Goal: Task Accomplishment & Management: Manage account settings

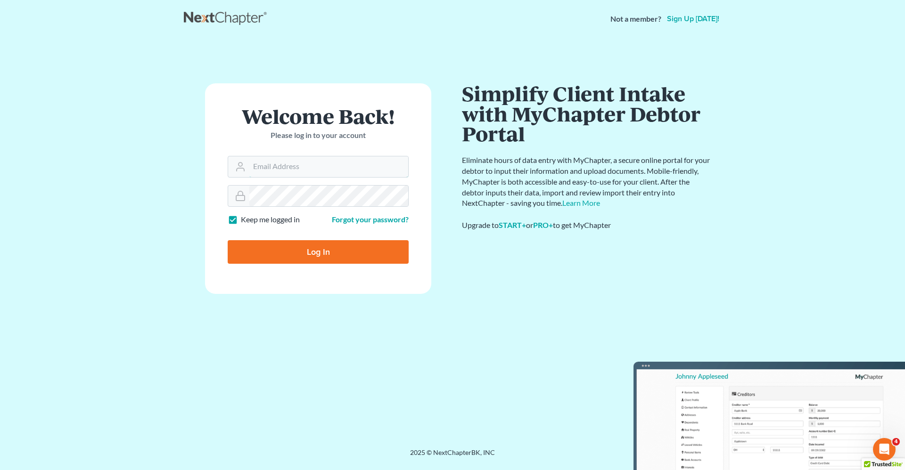
type input "robert.reidhaar@avenuelaw.com"
click at [342, 257] on input "Log In" at bounding box center [318, 252] width 181 height 24
type input "Thinking..."
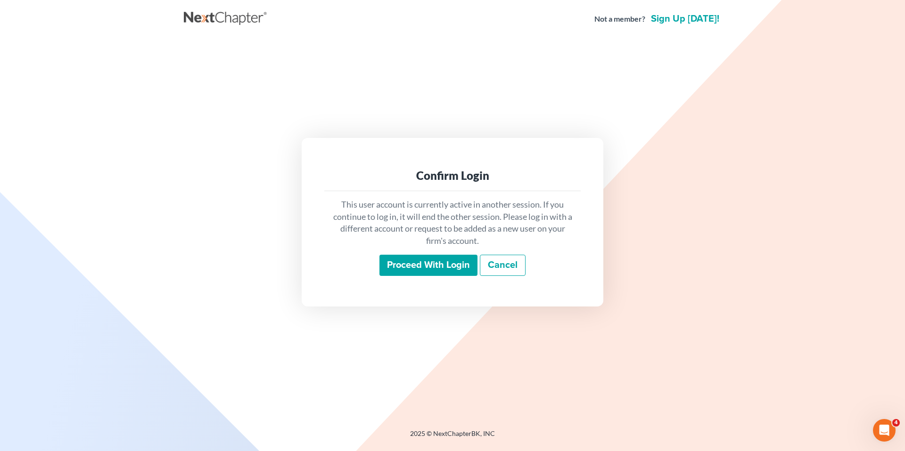
click at [429, 268] on input "Proceed with login" at bounding box center [428, 266] width 98 height 22
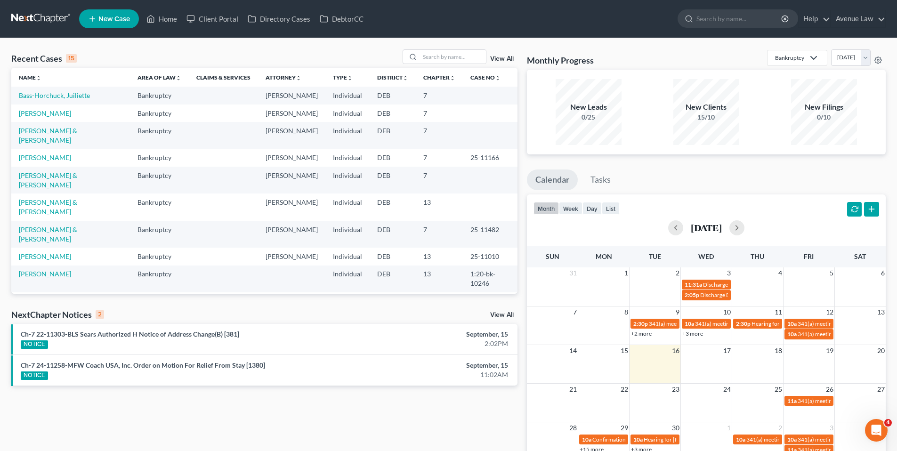
click at [497, 313] on link "View All" at bounding box center [502, 315] width 24 height 7
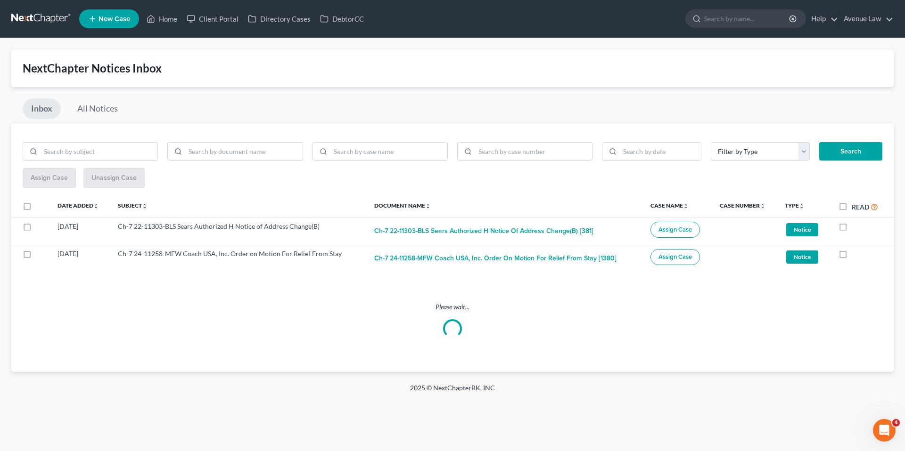
click at [851, 209] on label "Read" at bounding box center [864, 207] width 26 height 11
click at [855, 208] on input "Read" at bounding box center [858, 205] width 6 height 6
checkbox input "true"
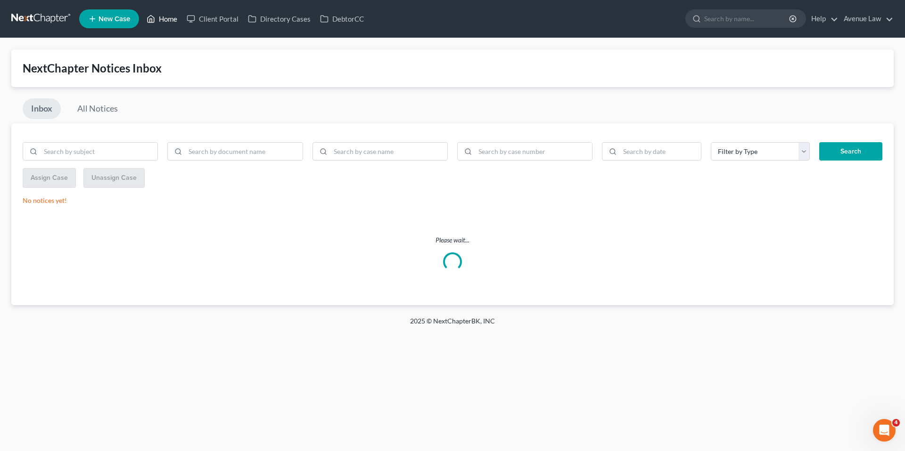
click at [165, 15] on link "Home" at bounding box center [162, 18] width 40 height 17
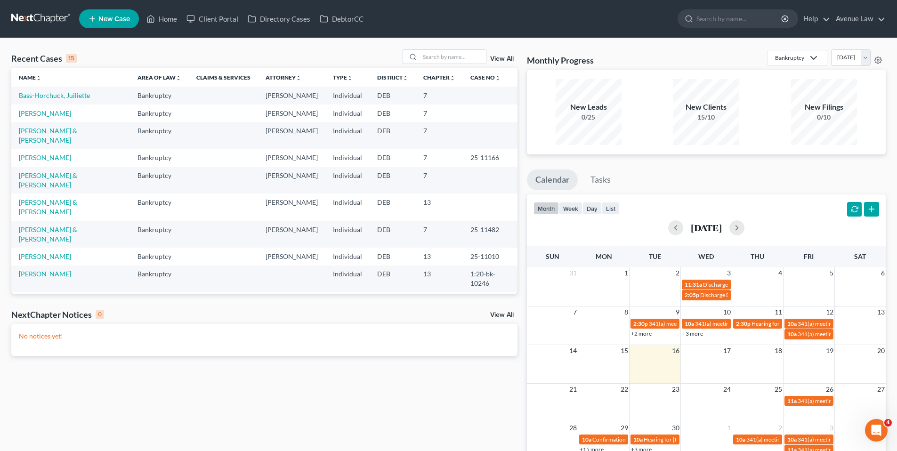
click at [82, 149] on td "[PERSON_NAME] & [PERSON_NAME]" at bounding box center [70, 135] width 119 height 27
click at [77, 144] on link "[PERSON_NAME] & [PERSON_NAME]" at bounding box center [48, 135] width 58 height 17
select select "0"
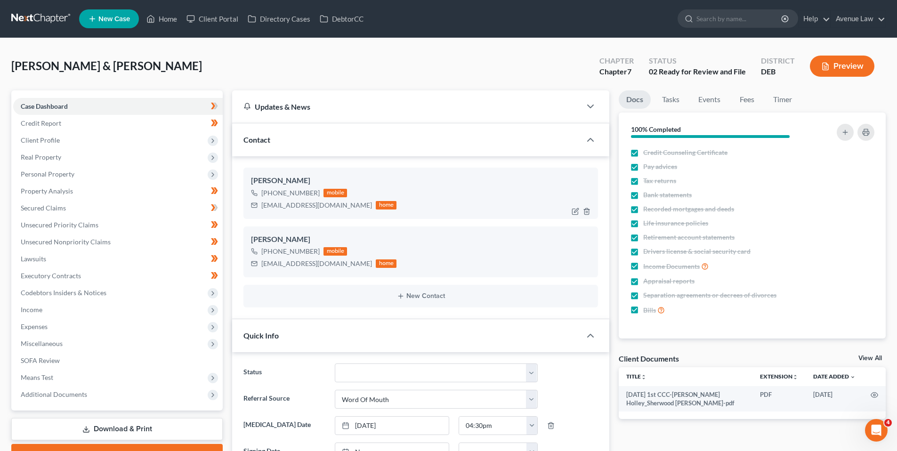
drag, startPoint x: 318, startPoint y: 192, endPoint x: 269, endPoint y: 190, distance: 48.1
click at [269, 190] on div "[PHONE_NUMBER] mobile" at bounding box center [324, 193] width 146 height 12
copy div "[PHONE_NUMBER]"
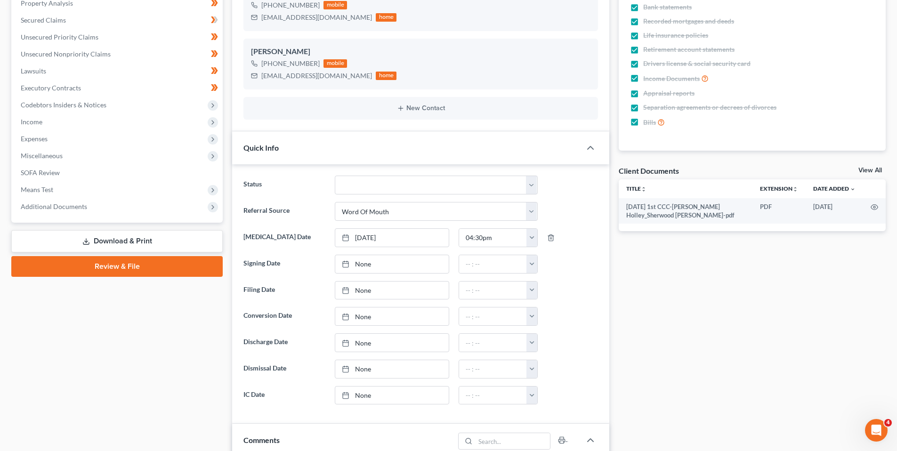
scroll to position [236, 0]
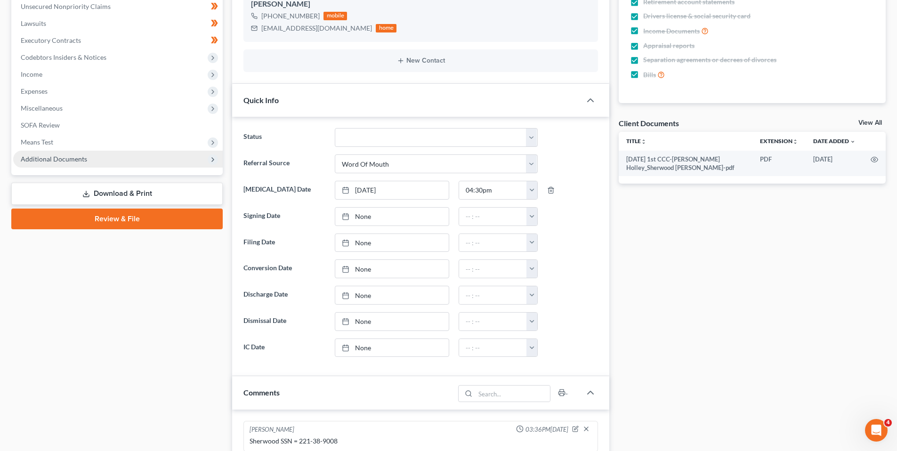
click at [55, 158] on span "Additional Documents" at bounding box center [54, 159] width 66 height 8
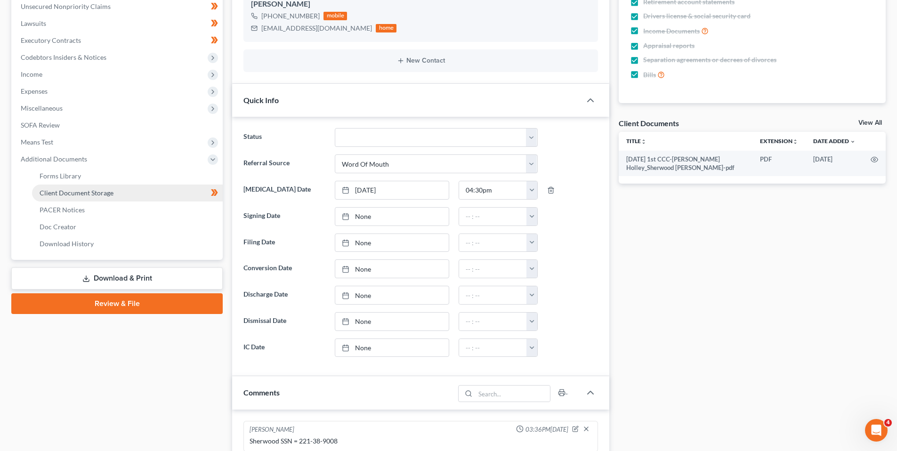
click at [67, 188] on link "Client Document Storage" at bounding box center [127, 193] width 191 height 17
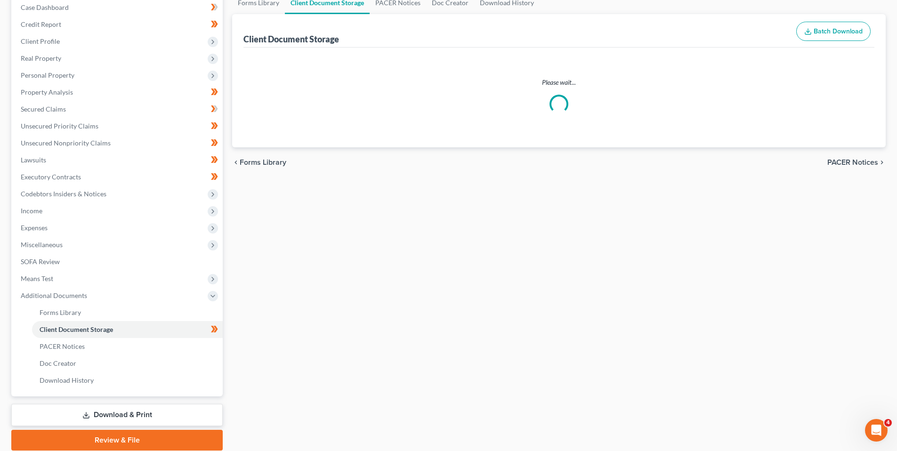
scroll to position [8, 0]
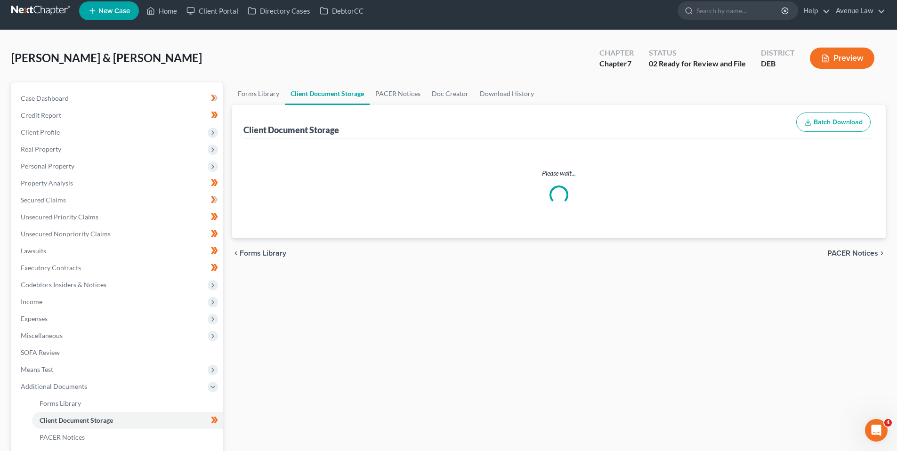
select select "5"
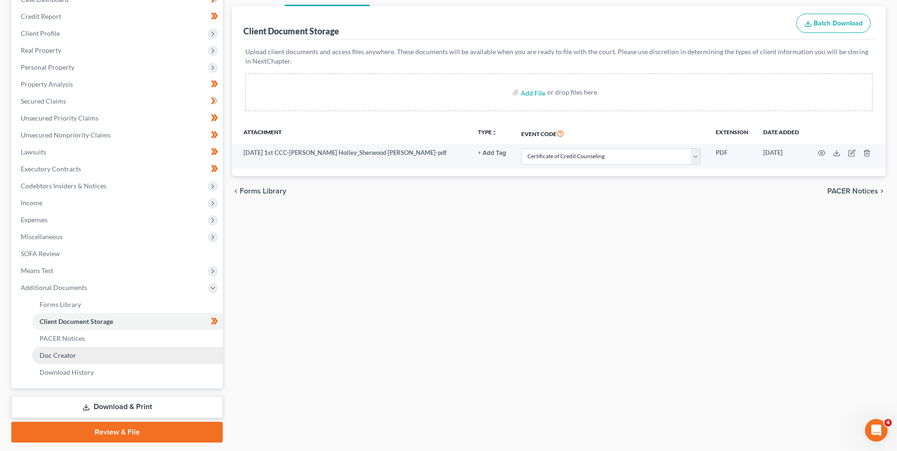
scroll to position [134, 0]
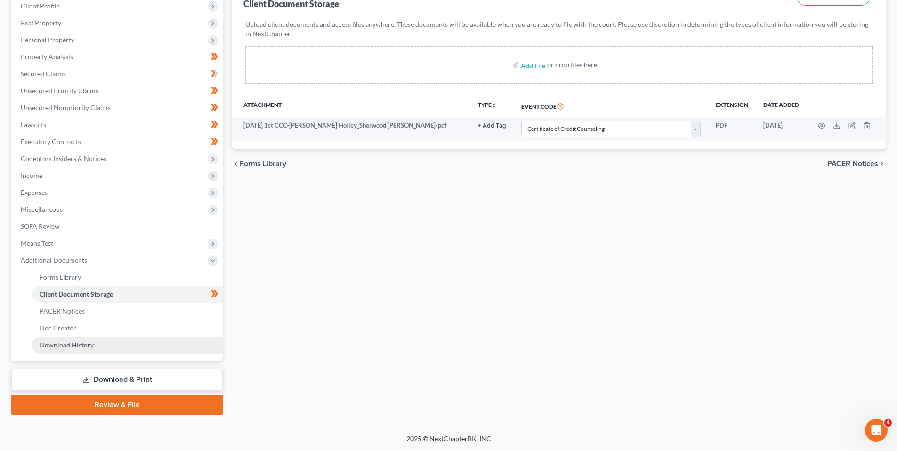
click at [62, 344] on span "Download History" at bounding box center [67, 345] width 54 height 8
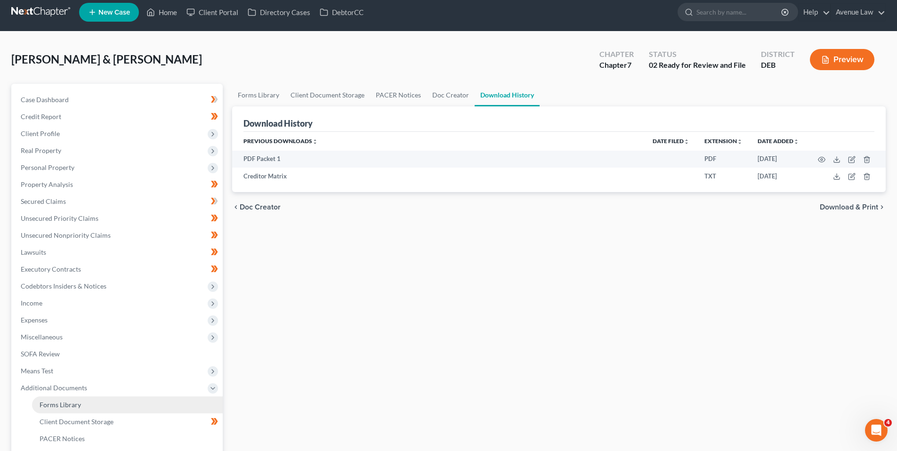
scroll to position [134, 0]
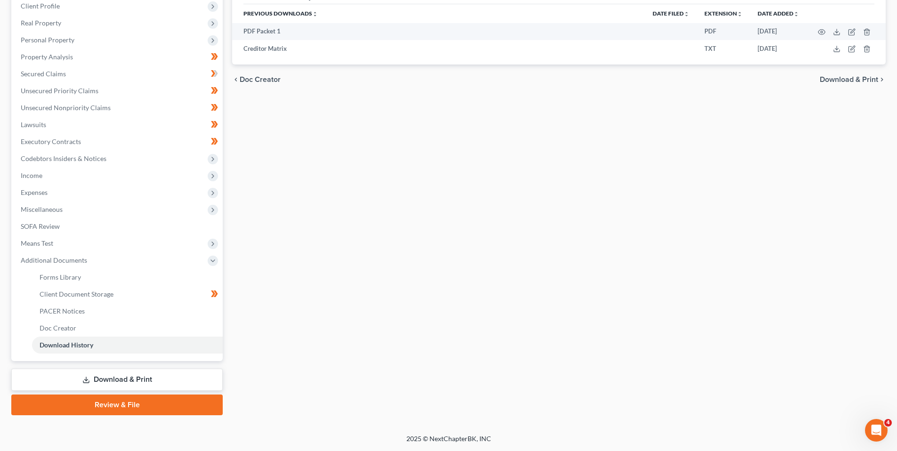
click at [122, 403] on link "Review & File" at bounding box center [117, 405] width 212 height 21
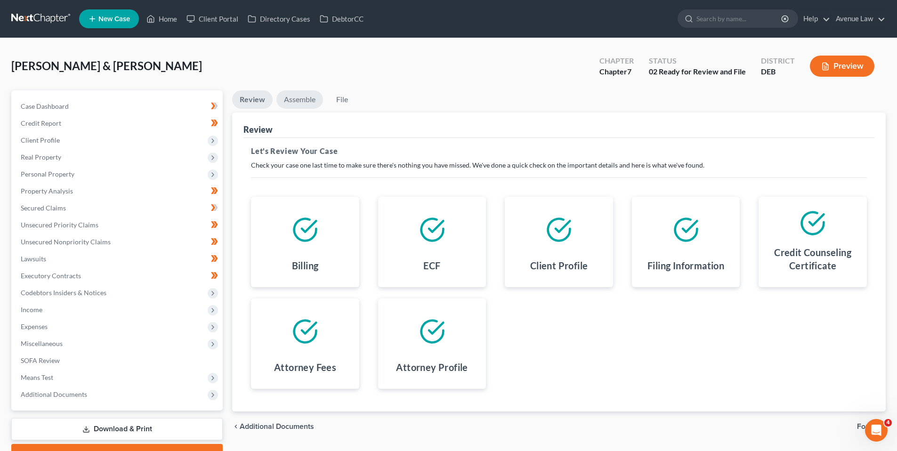
click at [301, 99] on link "Assemble" at bounding box center [300, 99] width 47 height 18
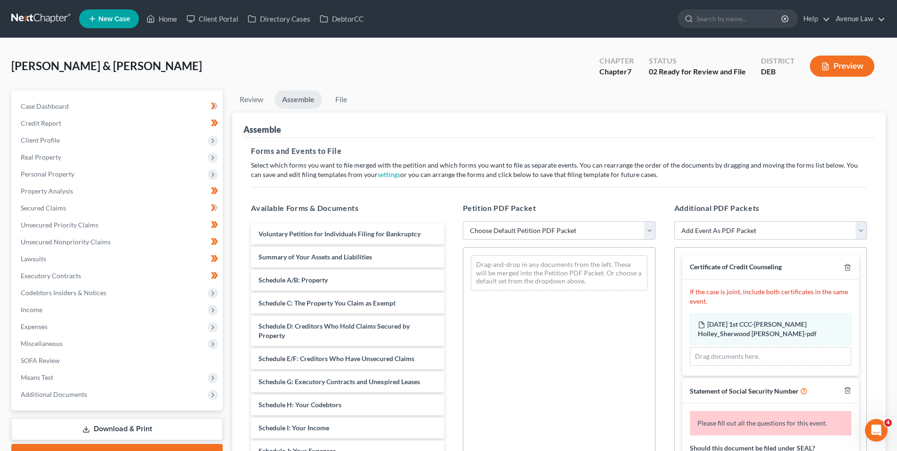
click at [651, 232] on select "Choose Default Petition PDF Packet Complete Bankruptcy Petition (all forms and …" at bounding box center [559, 230] width 193 height 19
select select "0"
click at [463, 221] on select "Choose Default Petition PDF Packet Complete Bankruptcy Petition (all forms and …" at bounding box center [559, 230] width 193 height 19
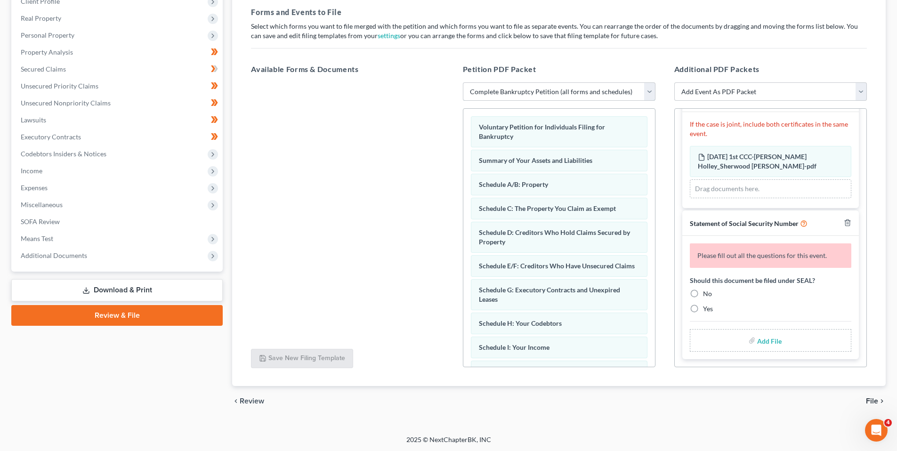
scroll to position [140, 0]
click at [703, 292] on label "No" at bounding box center [707, 292] width 9 height 9
click at [707, 292] on input "No" at bounding box center [710, 291] width 6 height 6
radio input "true"
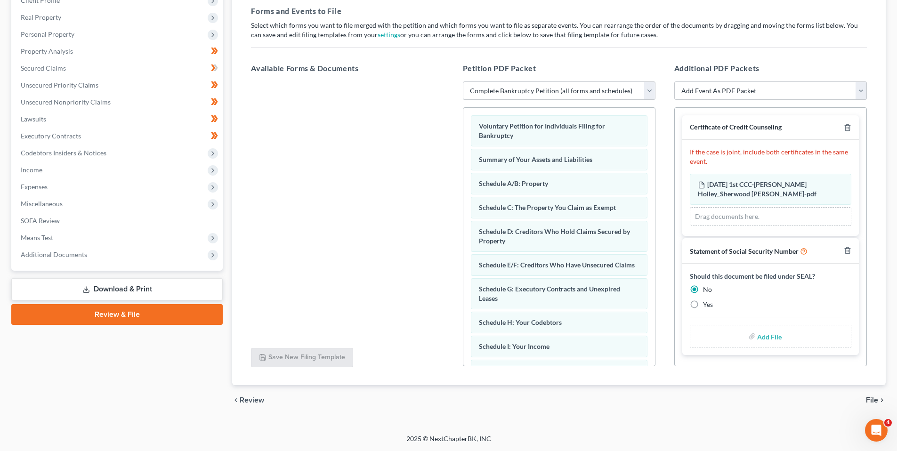
scroll to position [0, 0]
click at [768, 336] on input "file" at bounding box center [769, 336] width 23 height 17
type input "C:\fakepath\[DATE] Stmnt about your SS number-[PERSON_NAME].pdf"
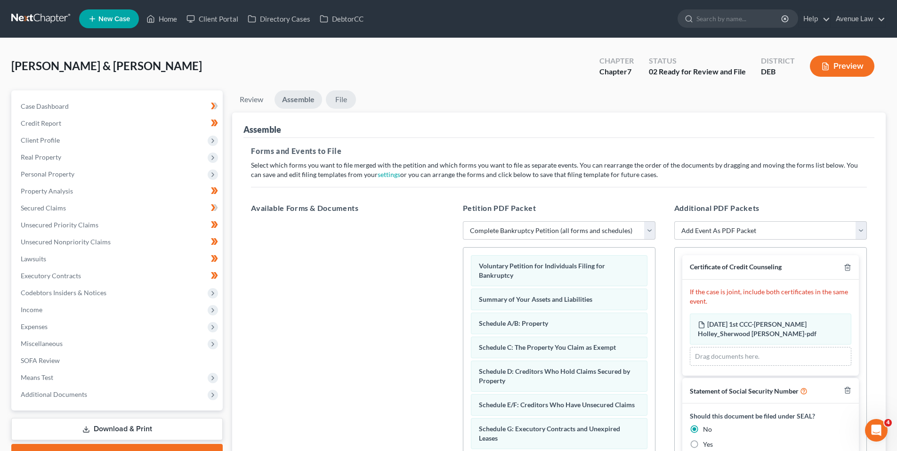
click at [345, 98] on link "File" at bounding box center [341, 99] width 30 height 18
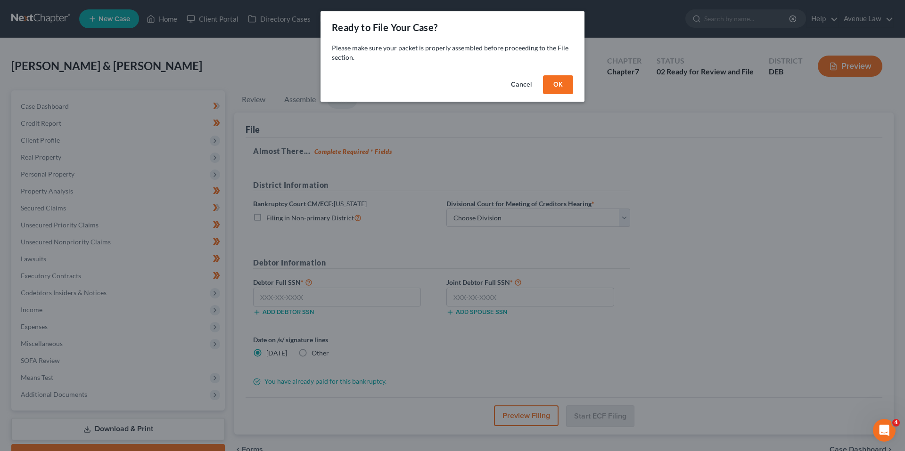
click at [549, 83] on button "OK" at bounding box center [558, 84] width 30 height 19
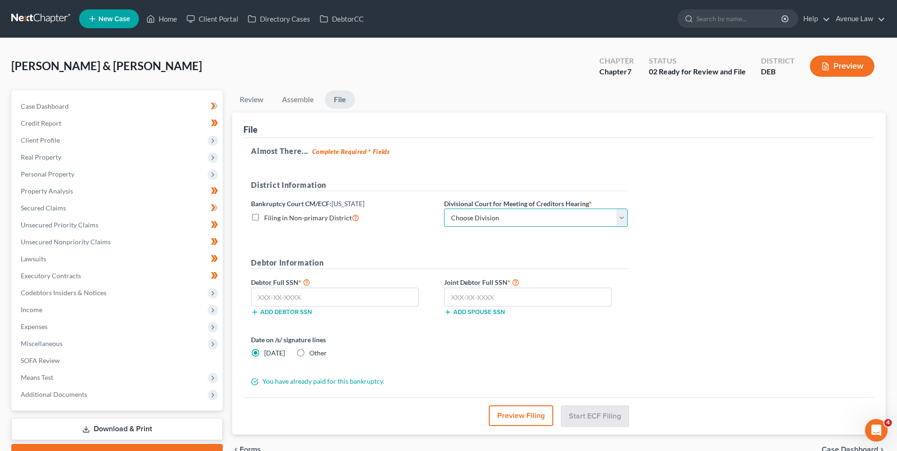
click at [458, 215] on select "Choose Division [GEOGRAPHIC_DATA]" at bounding box center [536, 218] width 184 height 19
select select "0"
click at [444, 209] on select "Choose Division [GEOGRAPHIC_DATA]" at bounding box center [536, 218] width 184 height 19
click at [328, 300] on input "text" at bounding box center [335, 297] width 168 height 19
type input "221-50-9926"
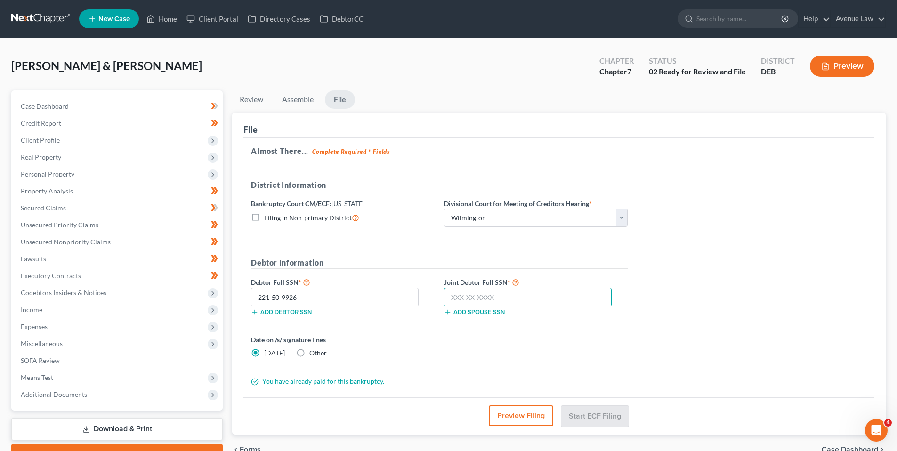
click at [465, 296] on input "text" at bounding box center [528, 297] width 168 height 19
type input "221-38-9008"
click at [606, 416] on button "Start ECF Filing" at bounding box center [595, 416] width 67 height 21
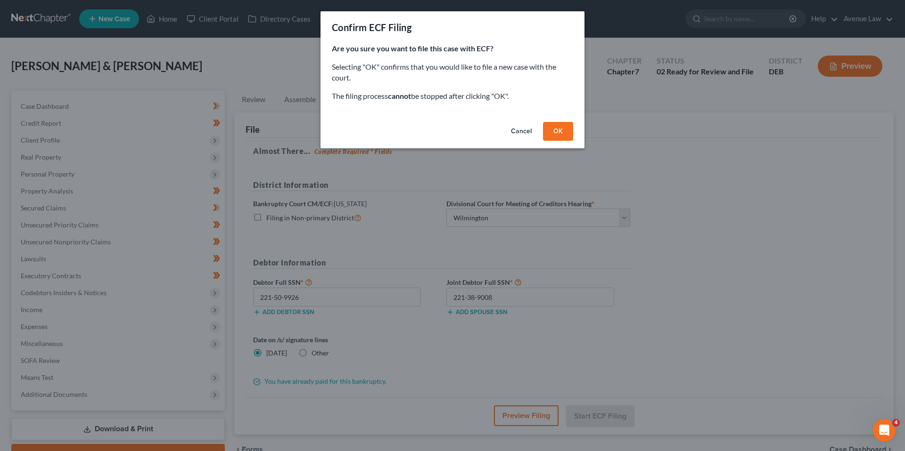
click at [561, 136] on button "OK" at bounding box center [558, 131] width 30 height 19
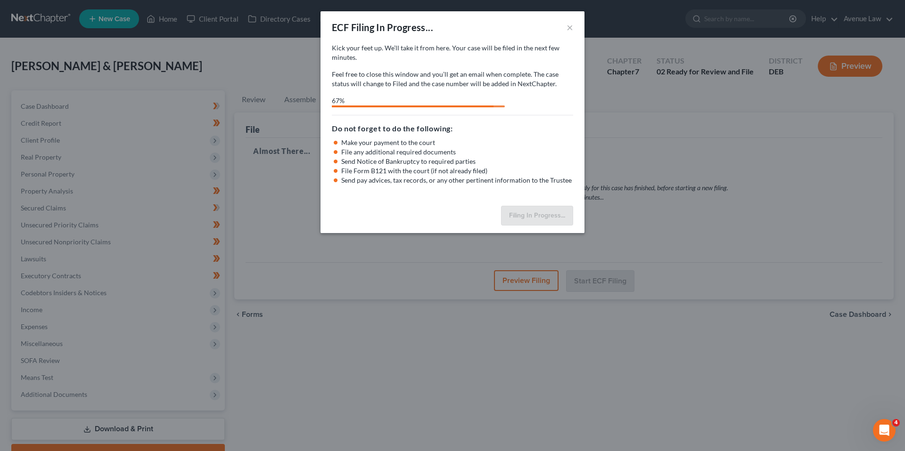
select select "0"
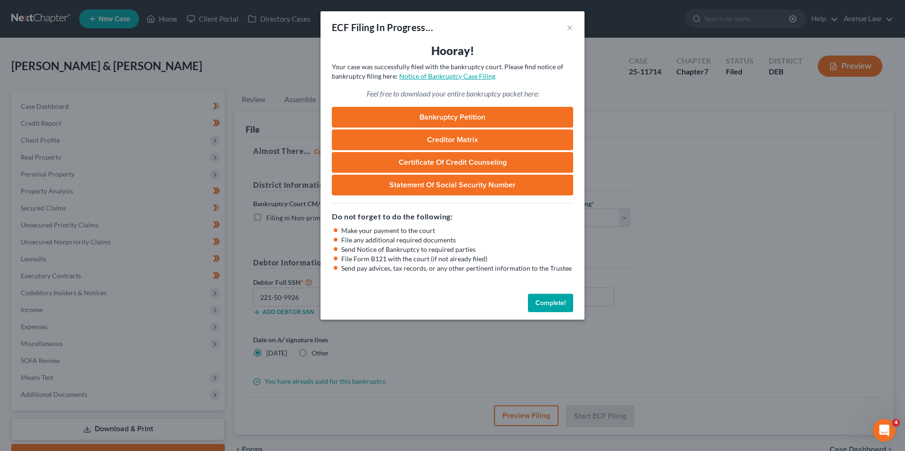
click at [457, 73] on link "Notice of Bankruptcy Case Filing" at bounding box center [447, 76] width 96 height 8
click at [544, 307] on button "Complete!" at bounding box center [550, 303] width 45 height 19
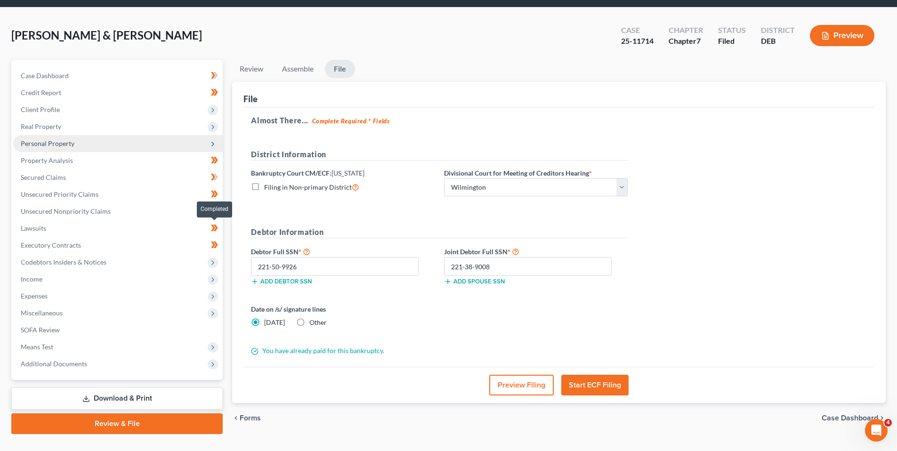
scroll to position [47, 0]
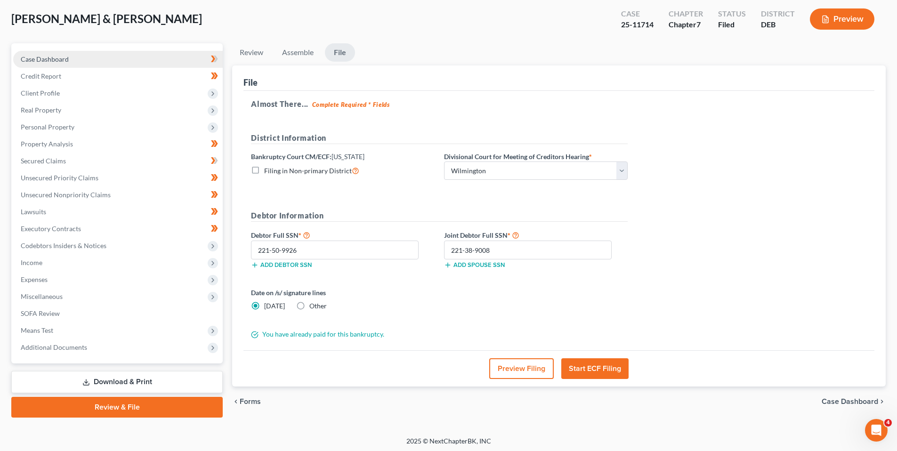
click at [63, 55] on span "Case Dashboard" at bounding box center [45, 59] width 48 height 8
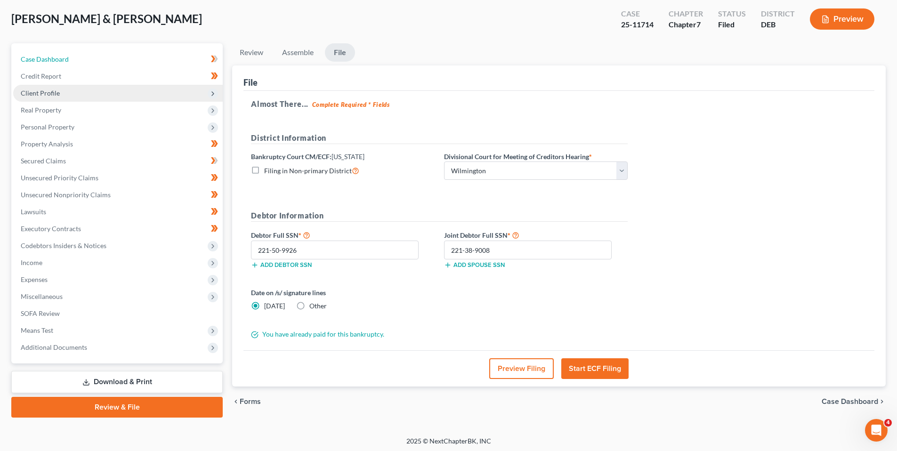
select select "0"
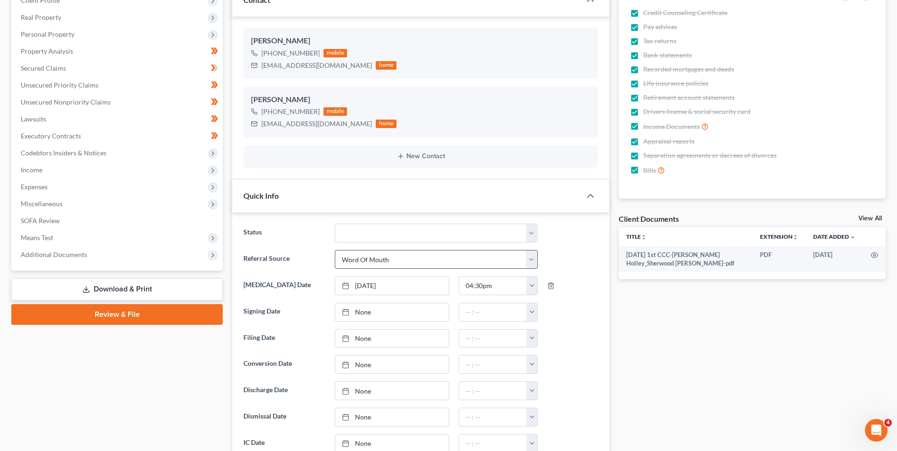
scroll to position [141, 0]
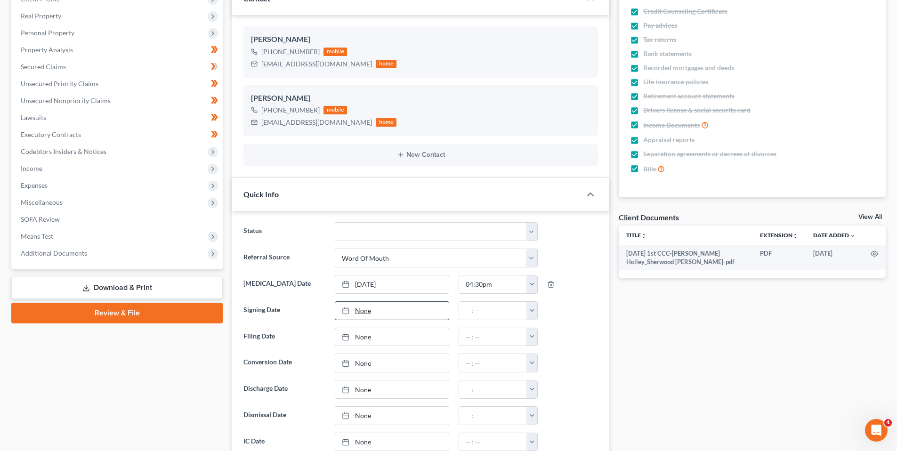
click at [369, 313] on link "None" at bounding box center [392, 311] width 114 height 18
type input "[DATE]"
click at [534, 311] on button "button" at bounding box center [532, 311] width 11 height 18
click at [549, 395] on link "9:30am" at bounding box center [553, 397] width 53 height 16
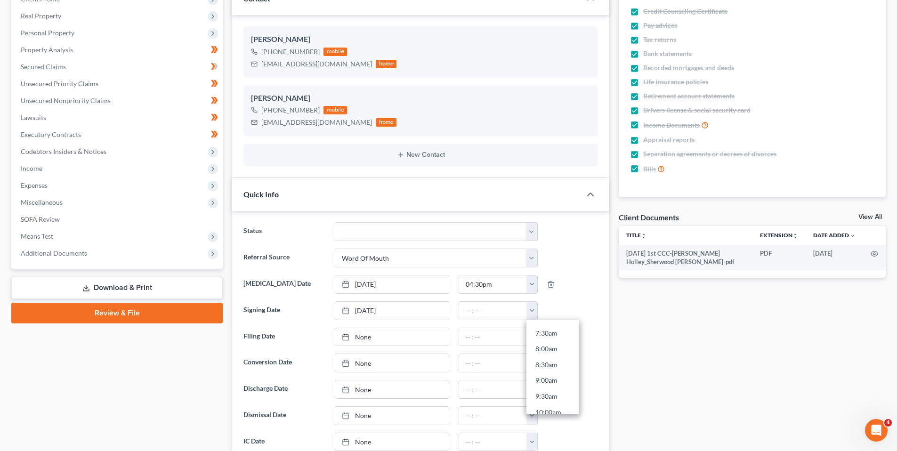
type input "9:30am"
type input "[DATE]"
click at [369, 337] on link "[DATE]" at bounding box center [392, 337] width 114 height 18
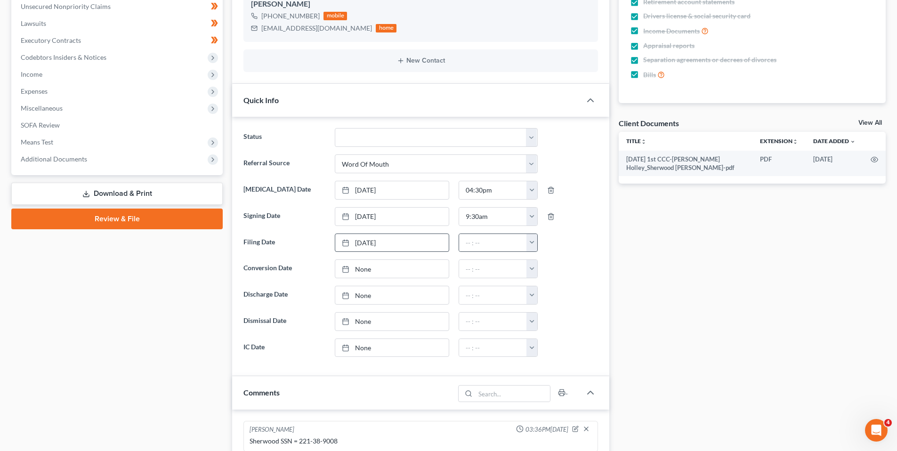
click at [531, 240] on button "button" at bounding box center [532, 243] width 11 height 18
click at [550, 299] on link "10:00am" at bounding box center [553, 297] width 53 height 16
type input "10:00am"
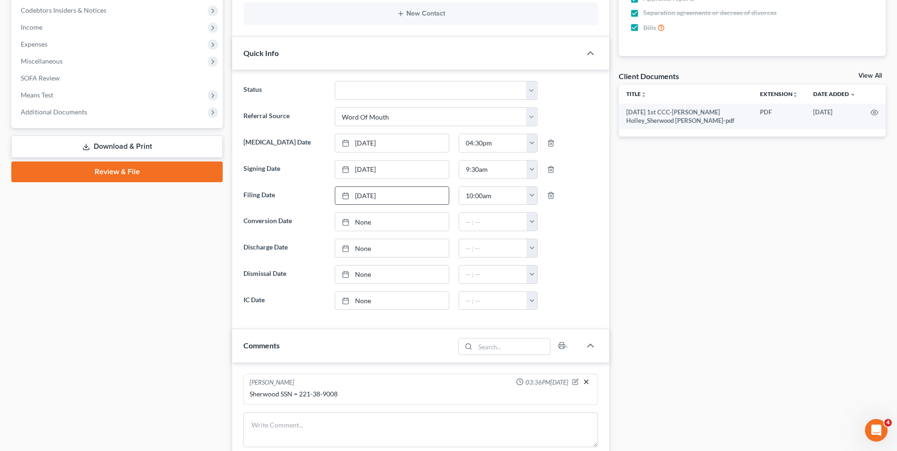
click at [587, 380] on icon "button" at bounding box center [587, 382] width 8 height 8
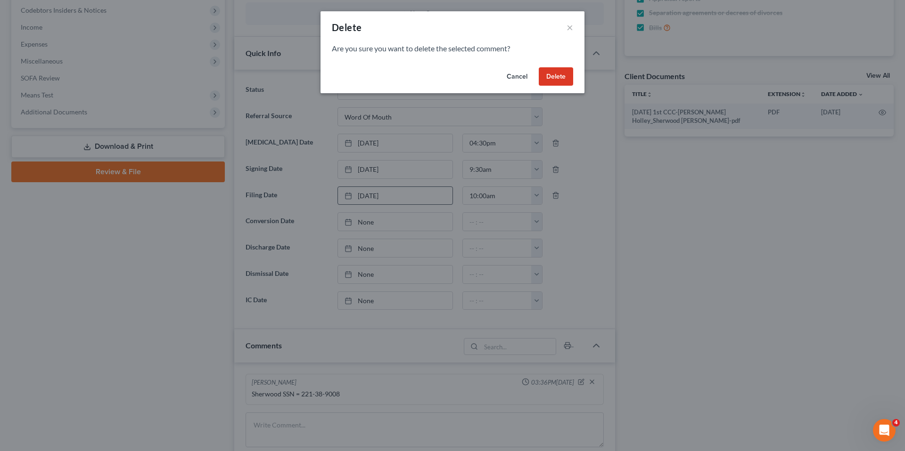
click at [559, 76] on button "Delete" at bounding box center [555, 76] width 34 height 19
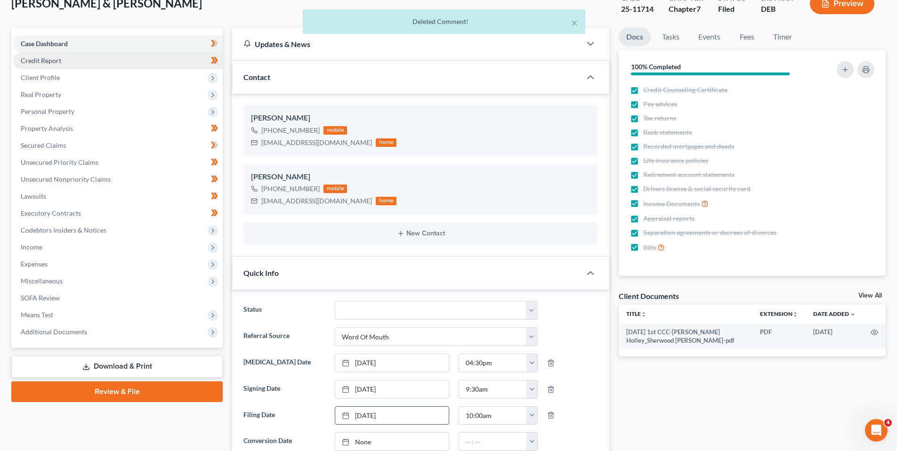
scroll to position [0, 0]
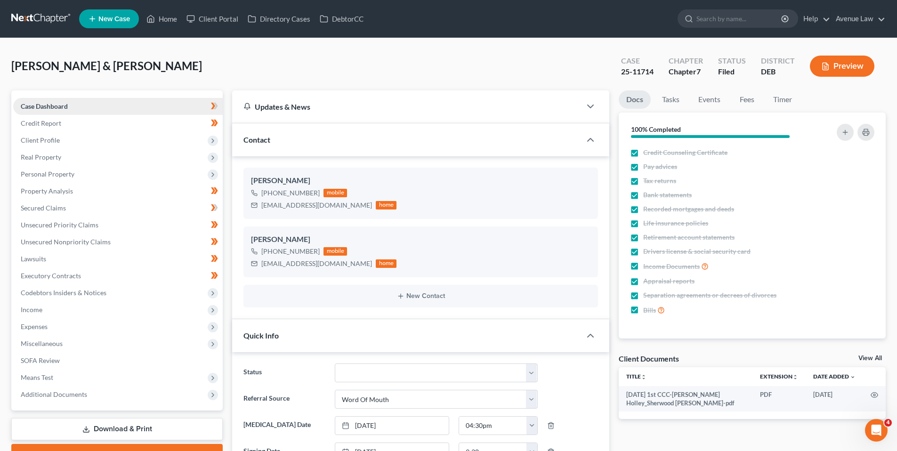
click at [46, 104] on span "Case Dashboard" at bounding box center [44, 106] width 47 height 8
click at [73, 394] on span "Additional Documents" at bounding box center [54, 395] width 66 height 8
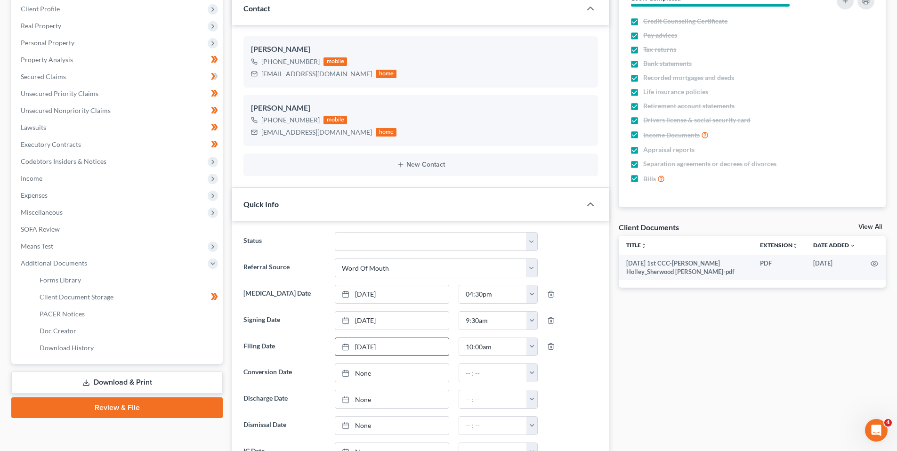
scroll to position [141, 0]
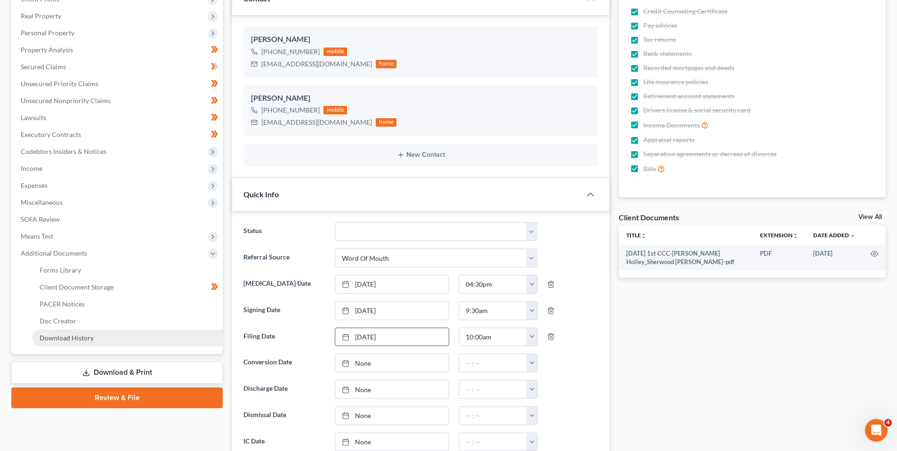
click at [55, 337] on span "Download History" at bounding box center [67, 338] width 54 height 8
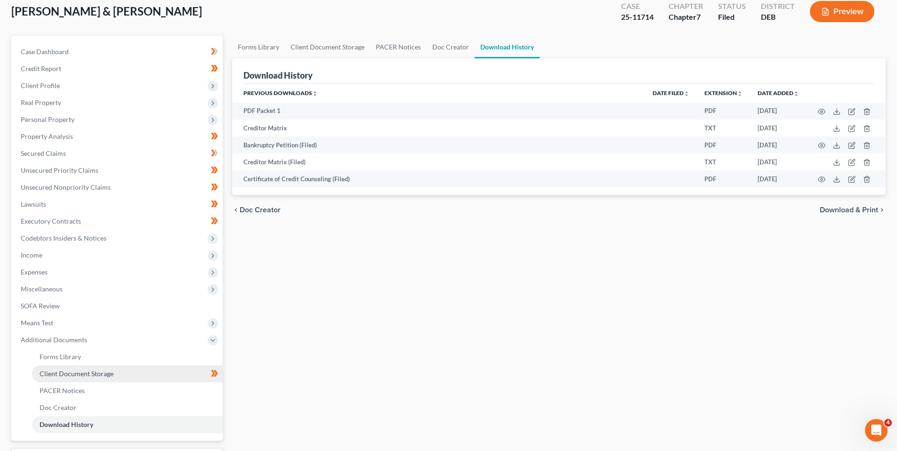
scroll to position [134, 0]
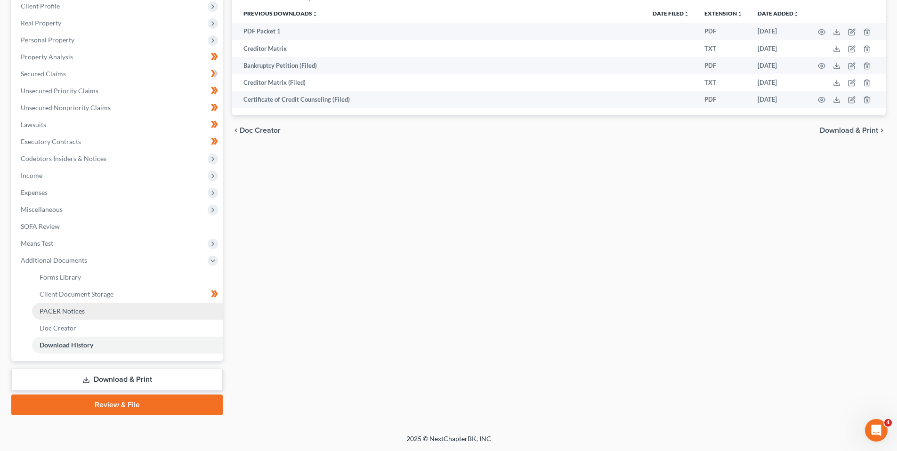
click at [66, 310] on span "PACER Notices" at bounding box center [62, 311] width 45 height 8
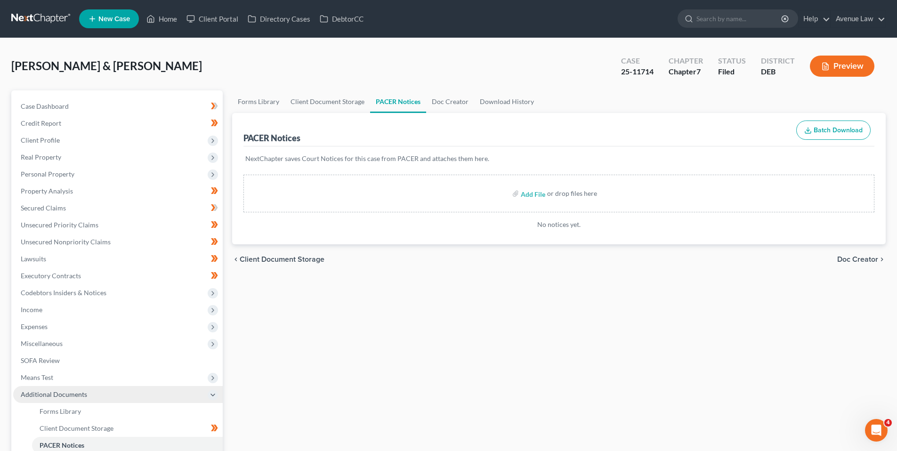
click at [41, 388] on span "Additional Documents" at bounding box center [118, 394] width 210 height 17
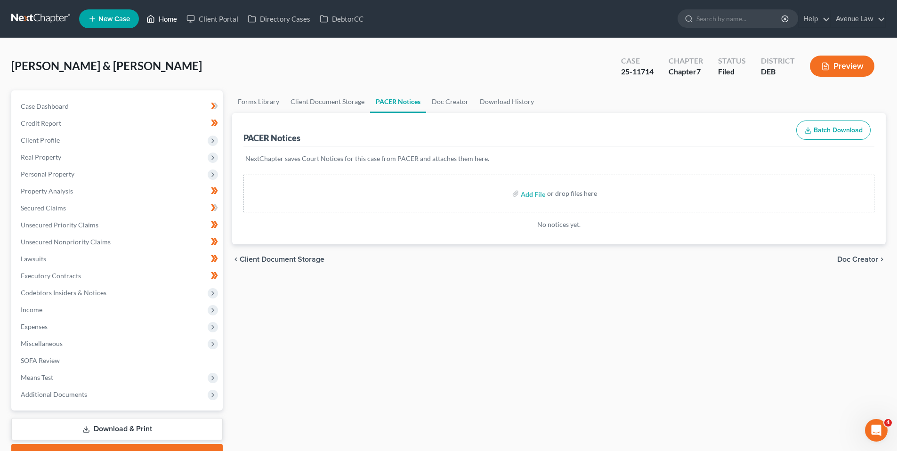
click at [162, 19] on link "Home" at bounding box center [162, 18] width 40 height 17
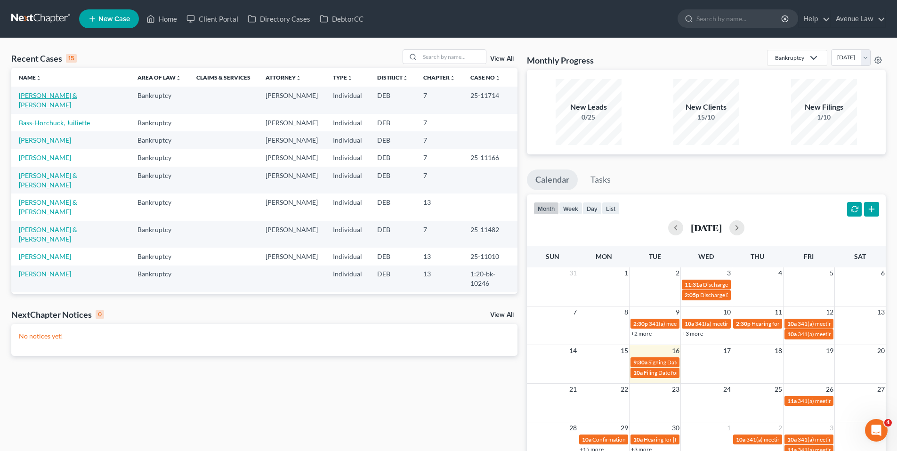
click at [77, 94] on link "[PERSON_NAME] & [PERSON_NAME]" at bounding box center [48, 99] width 58 height 17
select select "0"
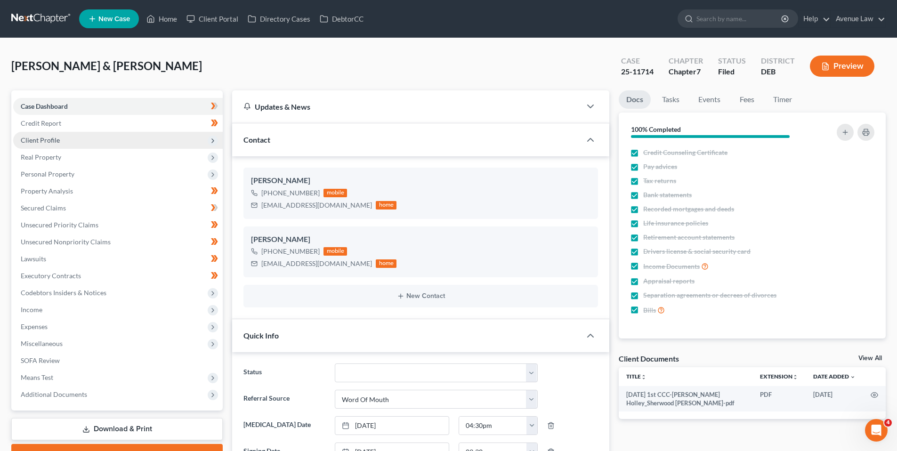
click at [47, 139] on span "Client Profile" at bounding box center [40, 140] width 39 height 8
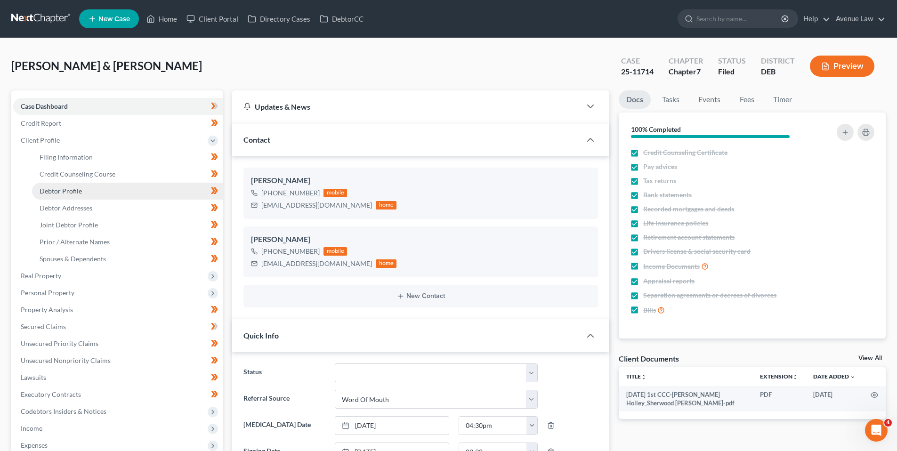
click at [62, 190] on span "Debtor Profile" at bounding box center [61, 191] width 42 height 8
select select "1"
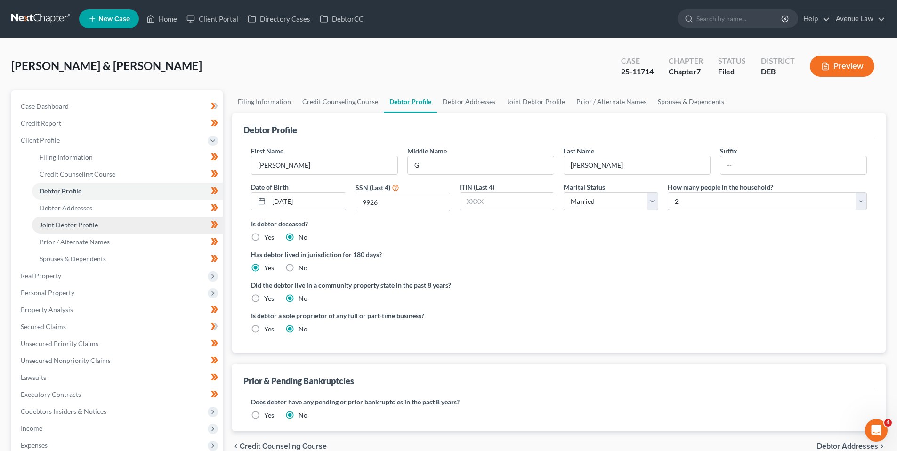
click at [73, 222] on span "Joint Debtor Profile" at bounding box center [69, 225] width 58 height 8
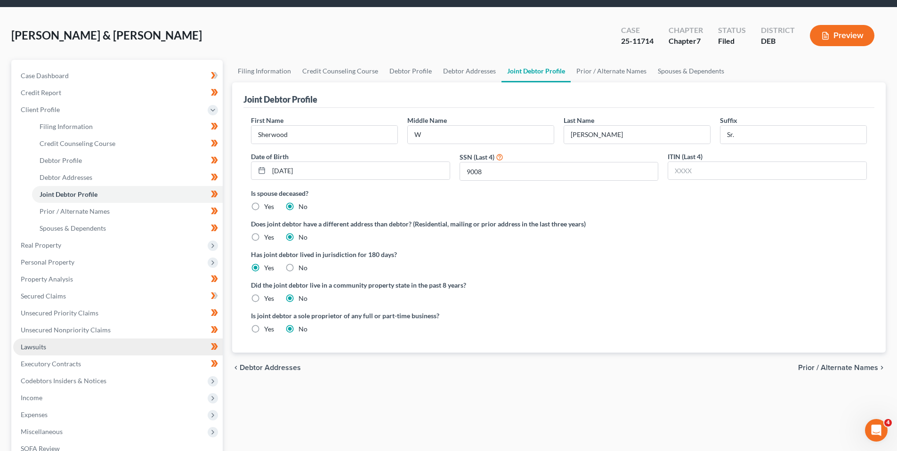
scroll to position [47, 0]
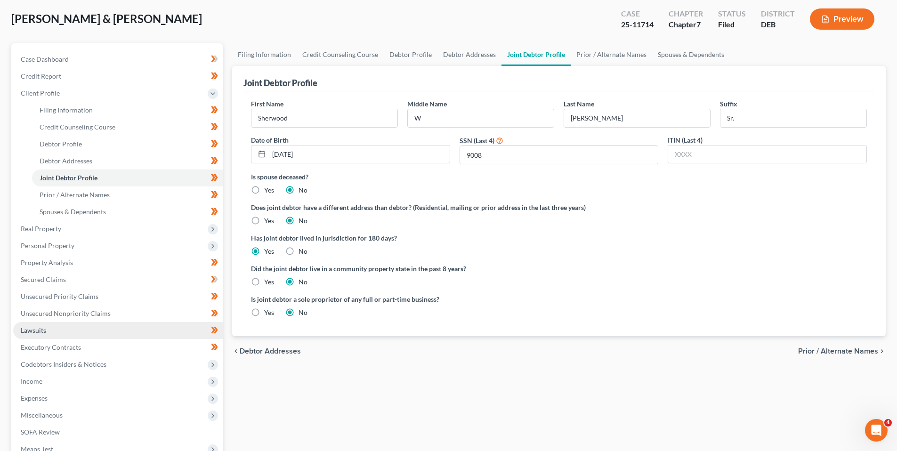
click at [42, 328] on span "Lawsuits" at bounding box center [33, 330] width 25 height 8
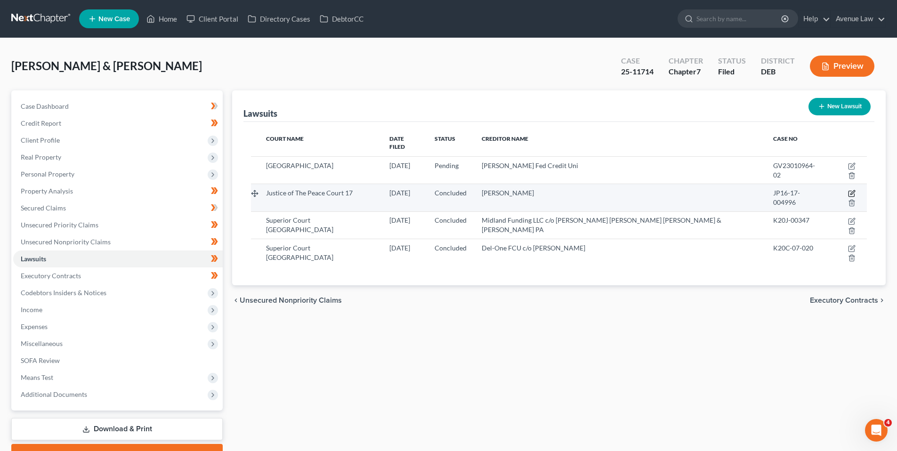
click at [851, 191] on icon "button" at bounding box center [853, 193] width 4 height 4
select select "7"
select select "2"
select select "4"
select select "7"
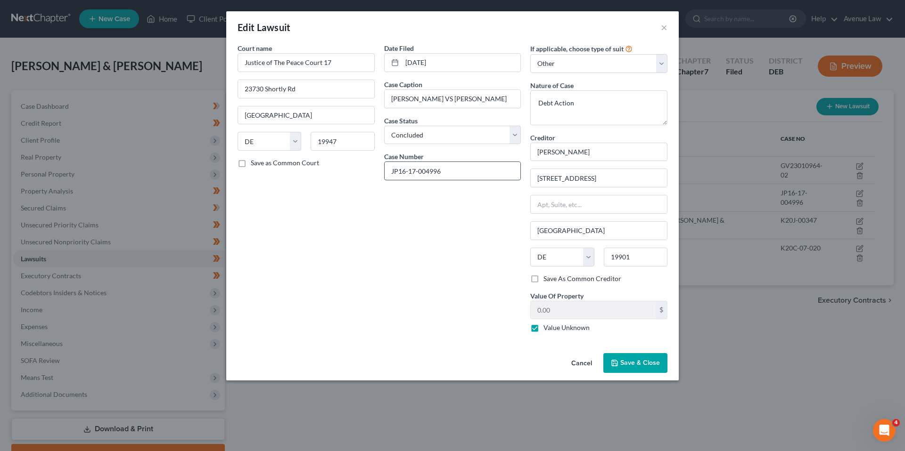
drag, startPoint x: 435, startPoint y: 170, endPoint x: 391, endPoint y: 173, distance: 44.4
click at [391, 173] on input "JP16-17-004996" at bounding box center [452, 171] width 136 height 18
drag, startPoint x: 446, startPoint y: 98, endPoint x: 391, endPoint y: 102, distance: 54.7
click at [391, 102] on input "[PERSON_NAME] VS [PERSON_NAME]" at bounding box center [452, 99] width 136 height 18
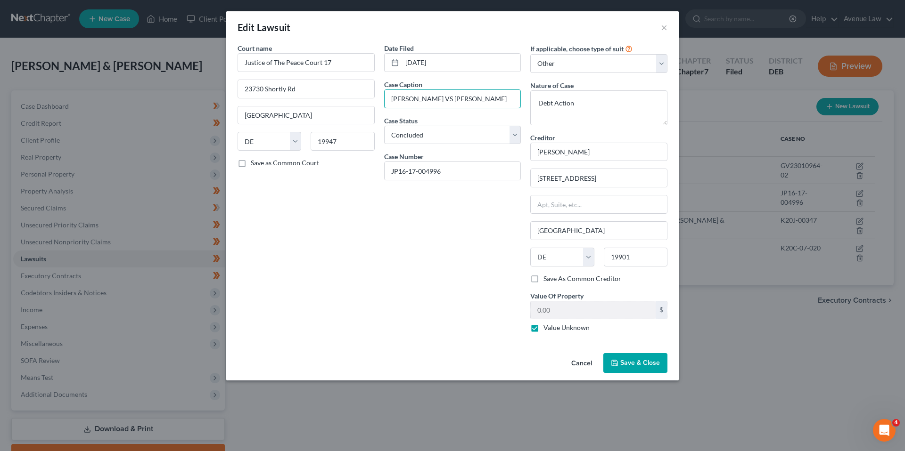
drag, startPoint x: 457, startPoint y: 98, endPoint x: 526, endPoint y: 104, distance: 68.5
click at [526, 104] on div "Court name * Justice of The Peace Court 17 23730 Shortly Rd [GEOGRAPHIC_DATA] […" at bounding box center [452, 191] width 439 height 297
drag, startPoint x: 662, startPoint y: 28, endPoint x: 654, endPoint y: 27, distance: 8.1
click at [662, 28] on button "×" at bounding box center [663, 27] width 7 height 11
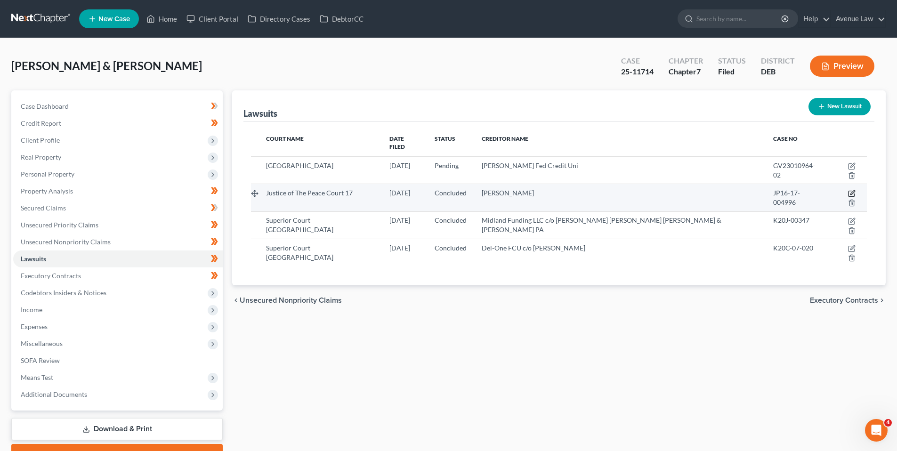
click at [848, 190] on icon "button" at bounding box center [852, 194] width 8 height 8
select select "7"
select select "2"
select select "4"
select select "7"
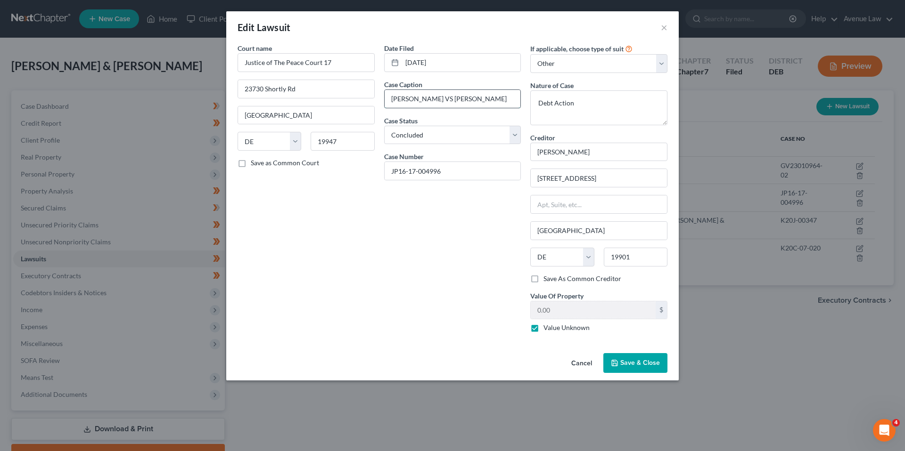
drag, startPoint x: 447, startPoint y: 99, endPoint x: 391, endPoint y: 103, distance: 56.7
click at [391, 103] on input "[PERSON_NAME] VS [PERSON_NAME]" at bounding box center [452, 99] width 136 height 18
click at [583, 362] on button "Cancel" at bounding box center [581, 363] width 36 height 19
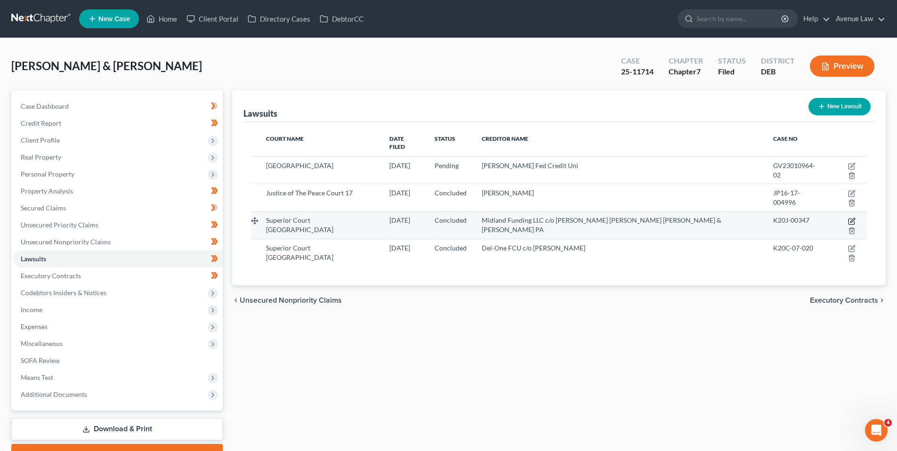
click at [848, 218] on icon "button" at bounding box center [852, 222] width 8 height 8
select select "7"
select select "2"
select select "4"
select select "7"
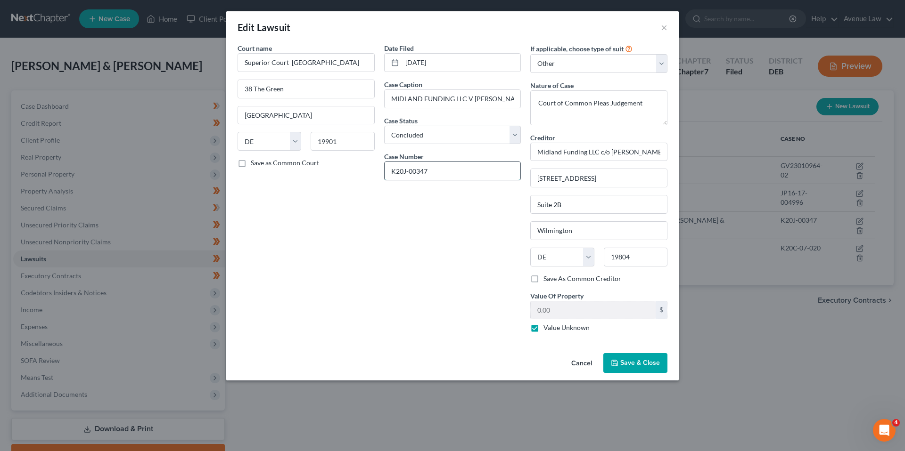
drag, startPoint x: 390, startPoint y: 172, endPoint x: 429, endPoint y: 171, distance: 39.1
click at [429, 171] on input "K20J-00347" at bounding box center [452, 171] width 136 height 18
drag, startPoint x: 390, startPoint y: 101, endPoint x: 468, endPoint y: 102, distance: 78.2
click at [468, 102] on input "MIDLAND FUNDING LLC V [PERSON_NAME]" at bounding box center [452, 99] width 136 height 18
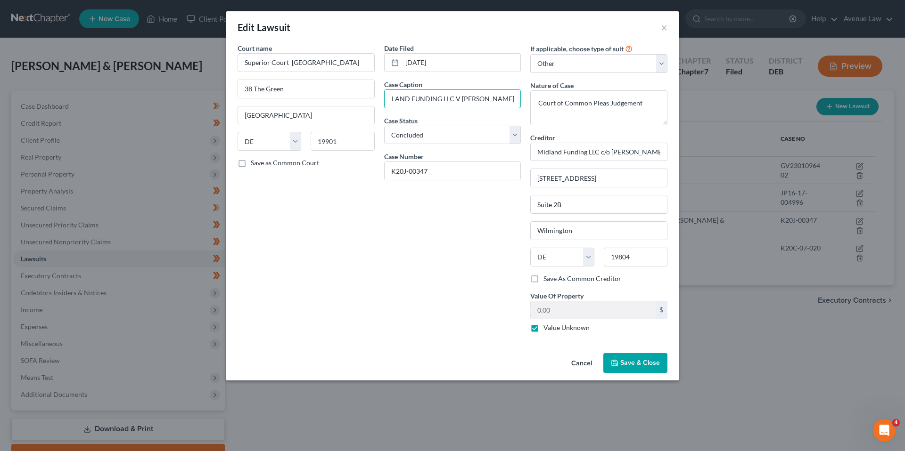
drag, startPoint x: 472, startPoint y: 98, endPoint x: 522, endPoint y: 101, distance: 50.5
click at [522, 101] on div "Date Filed [DATE] Case Caption MIDLAND FUNDING LLC V [PERSON_NAME] Case Status …" at bounding box center [452, 191] width 147 height 297
drag, startPoint x: 610, startPoint y: 153, endPoint x: 664, endPoint y: 156, distance: 54.3
click at [664, 156] on input "Midland Funding LLC c/o [PERSON_NAME] [PERSON_NAME] [PERSON_NAME] & [PERSON_NAM…" at bounding box center [598, 152] width 137 height 19
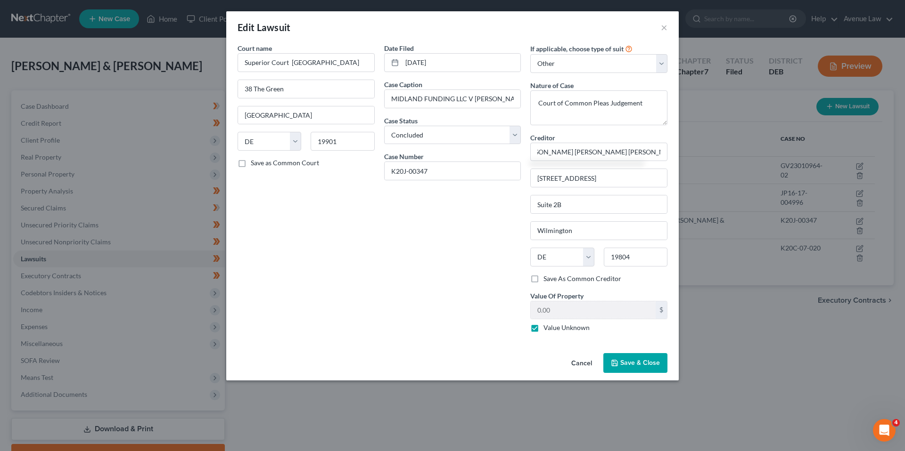
scroll to position [0, 0]
click at [663, 24] on button "×" at bounding box center [663, 27] width 7 height 11
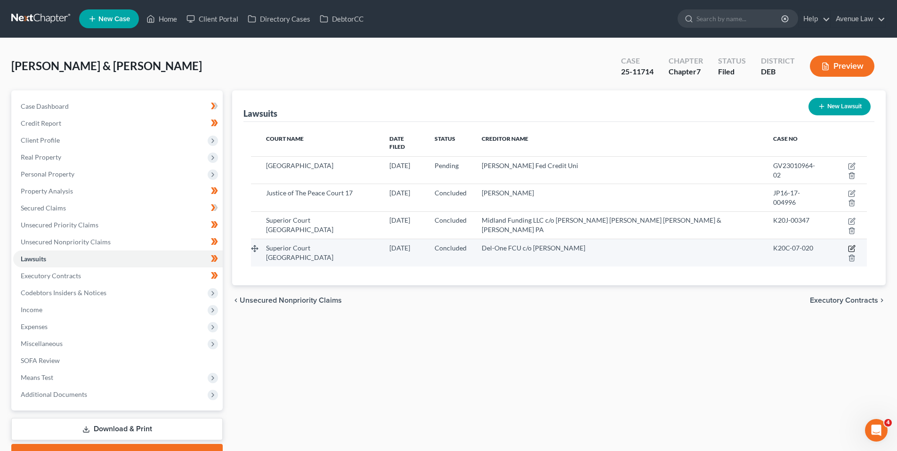
click at [851, 246] on icon "button" at bounding box center [853, 248] width 4 height 4
select select "7"
select select "2"
select select "4"
select select "7"
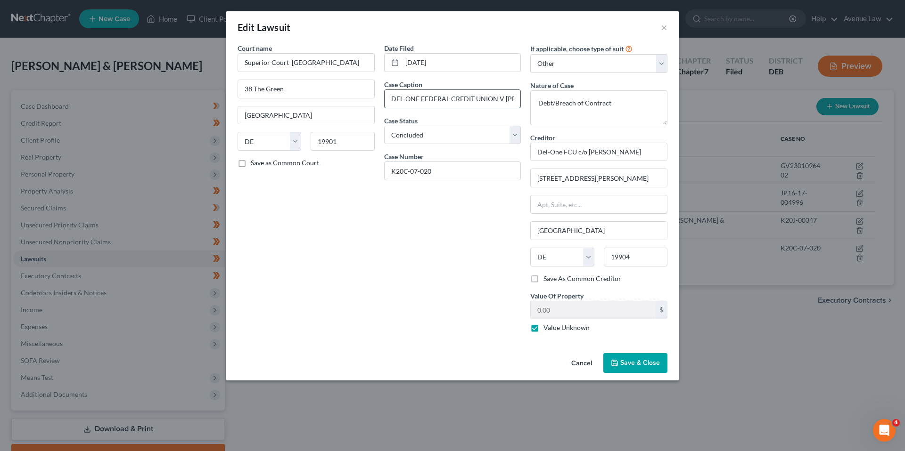
drag, startPoint x: 496, startPoint y: 98, endPoint x: 387, endPoint y: 97, distance: 108.4
click at [388, 96] on input "DEL-ONE FEDERAL CREDIT UNION V [PERSON_NAME][GEOGRAPHIC_DATA]" at bounding box center [452, 99] width 136 height 18
drag, startPoint x: 432, startPoint y: 172, endPoint x: 388, endPoint y: 177, distance: 44.5
click at [388, 177] on input "K20C-07-020" at bounding box center [452, 171] width 136 height 18
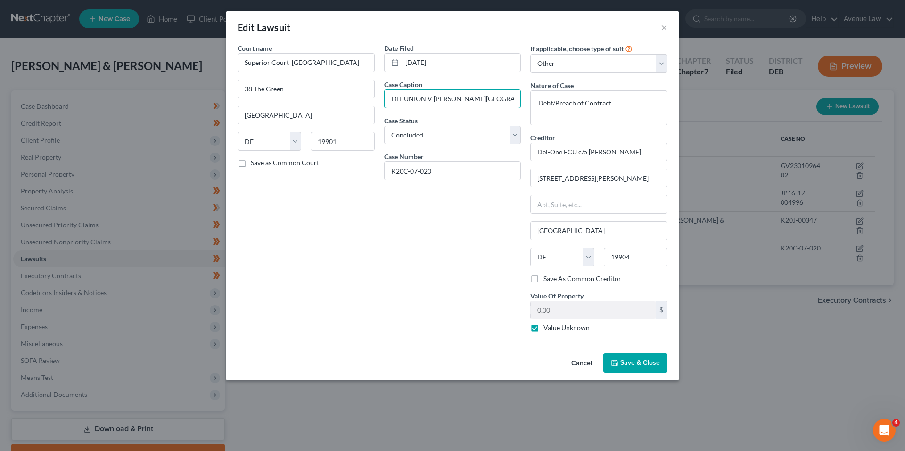
drag, startPoint x: 504, startPoint y: 99, endPoint x: 524, endPoint y: 98, distance: 20.7
click at [524, 98] on div "Date Filed [DATE] Case Caption DEL-ONE FEDERAL CREDIT UNION V [PERSON_NAME][GEO…" at bounding box center [452, 191] width 147 height 297
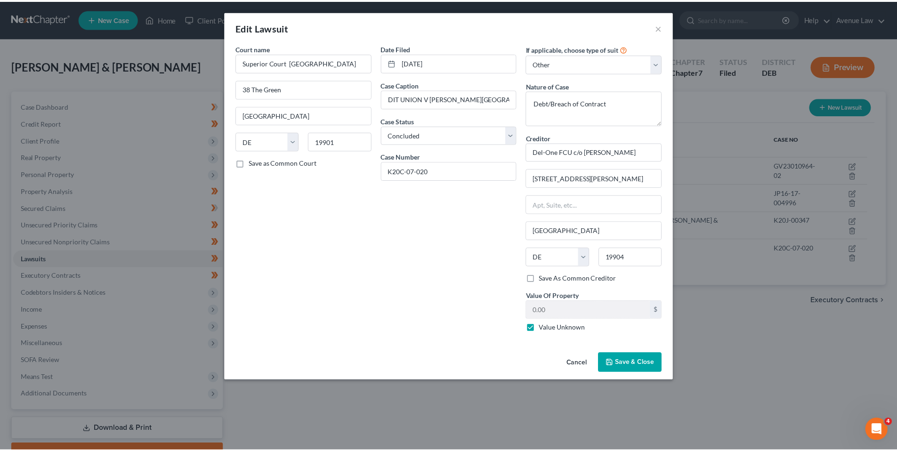
scroll to position [0, 0]
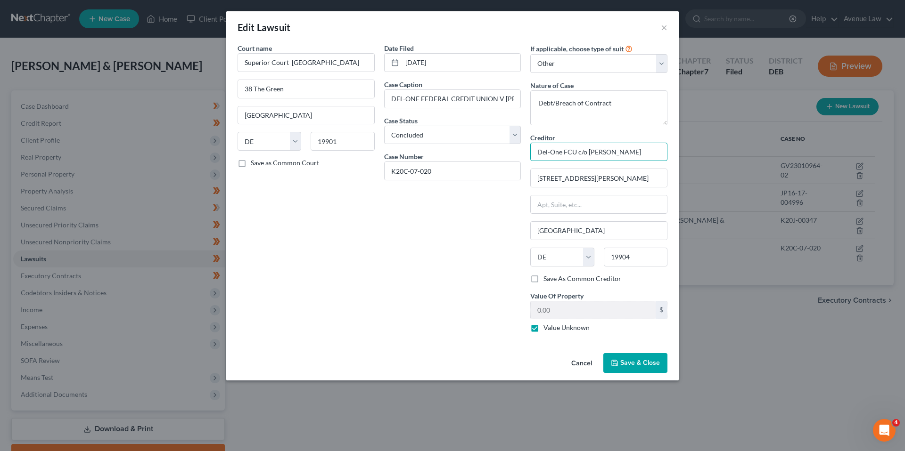
drag, startPoint x: 587, startPoint y: 153, endPoint x: 652, endPoint y: 155, distance: 64.1
click at [652, 155] on input "Del-One FCU c/o [PERSON_NAME]" at bounding box center [598, 152] width 137 height 19
click at [585, 363] on button "Cancel" at bounding box center [581, 363] width 36 height 19
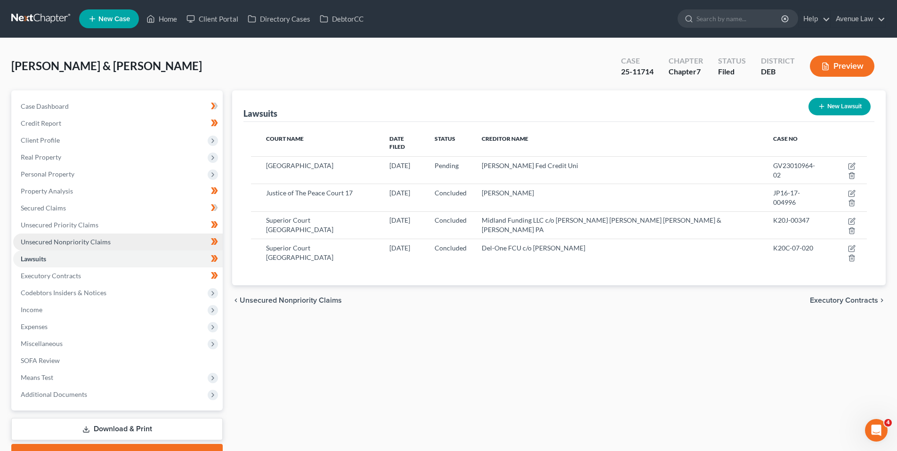
click at [51, 242] on span "Unsecured Nonpriority Claims" at bounding box center [66, 242] width 90 height 8
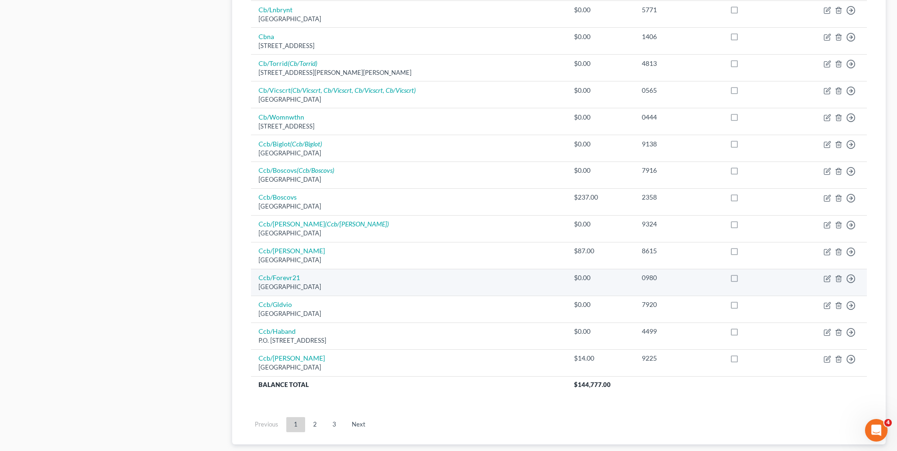
scroll to position [612, 0]
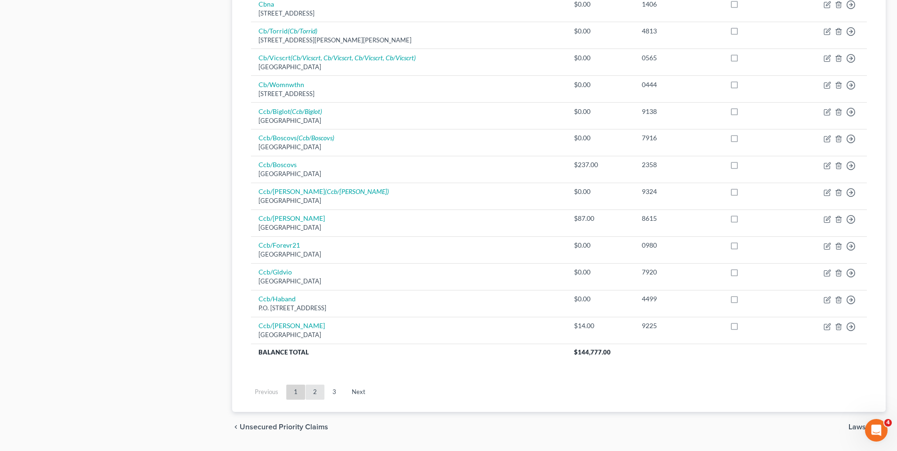
click at [317, 392] on link "2" at bounding box center [315, 392] width 19 height 15
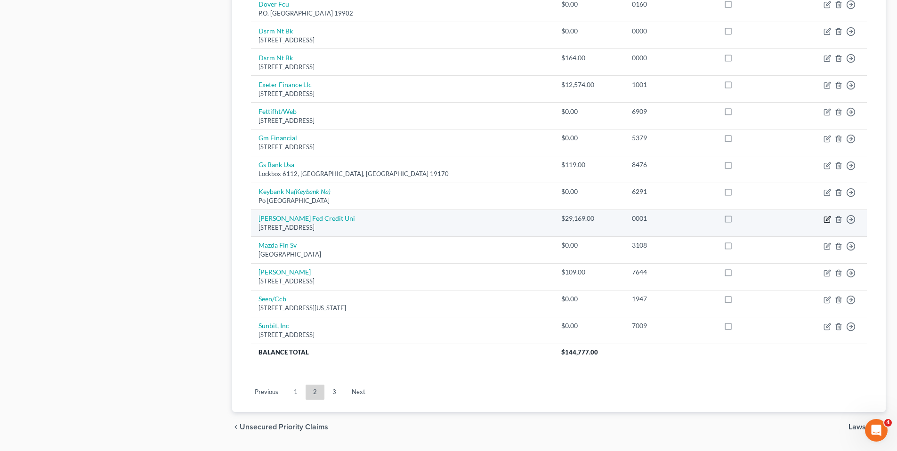
click at [829, 220] on icon "button" at bounding box center [828, 218] width 4 height 4
select select "48"
select select "14"
select select "3"
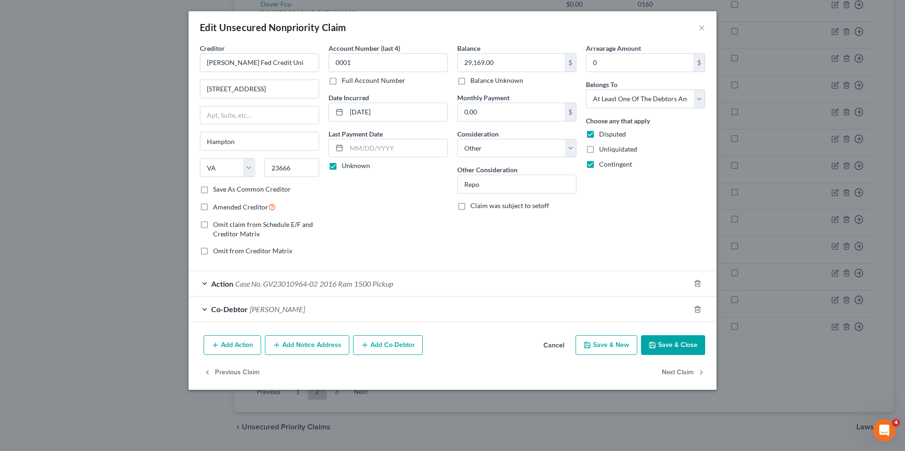
click at [204, 283] on div "Action Case No. GV23010964-02 2016 Ram 1500 Pickup" at bounding box center [438, 283] width 501 height 25
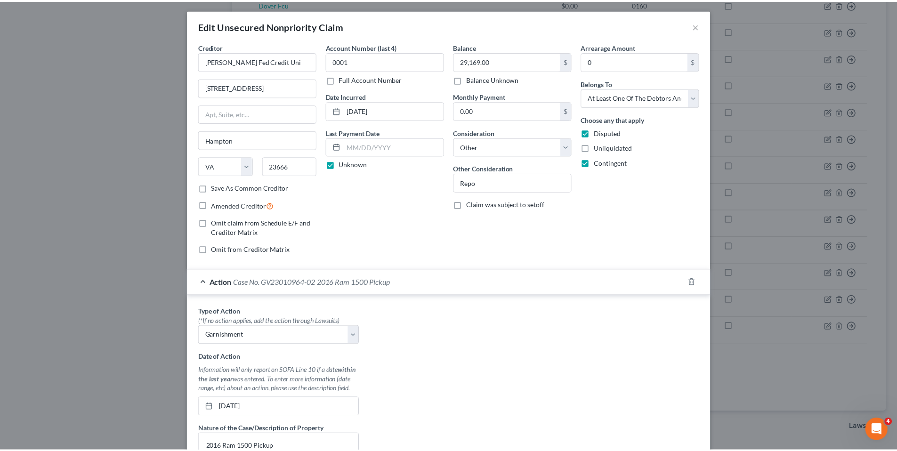
scroll to position [0, 0]
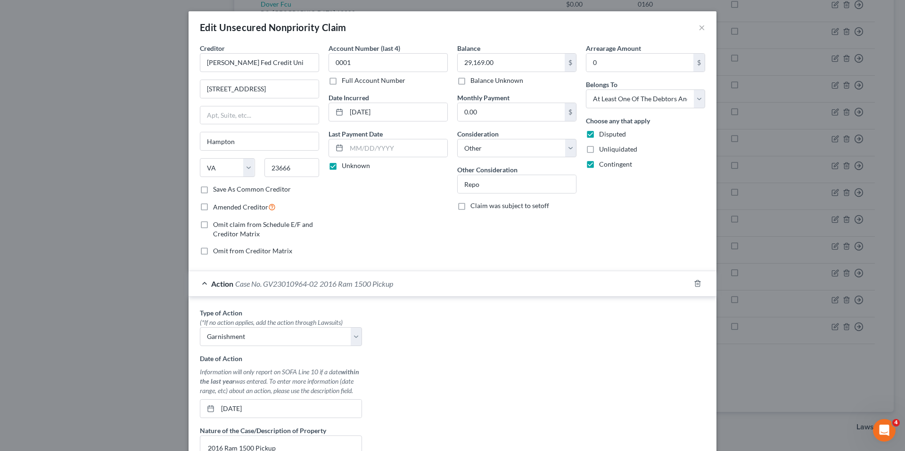
click at [201, 282] on div "Action Case No. GV23010964-02 2016 Ram 1500 Pickup" at bounding box center [438, 283] width 501 height 25
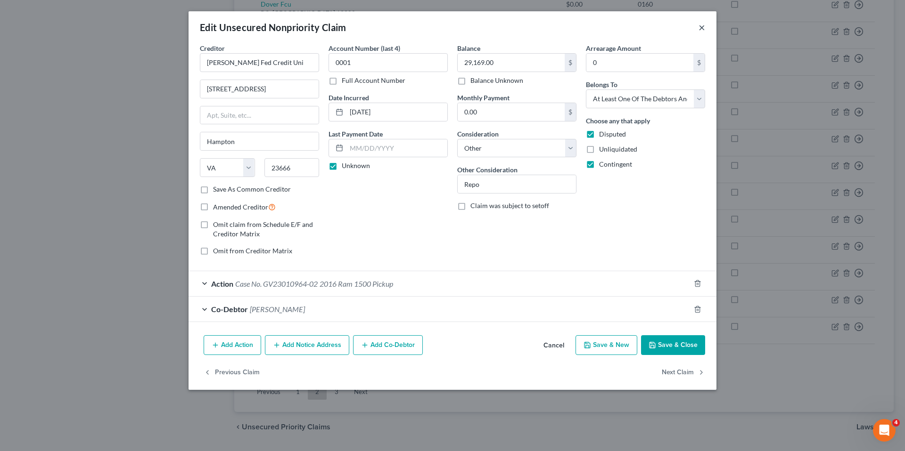
click at [704, 30] on button "×" at bounding box center [701, 27] width 7 height 11
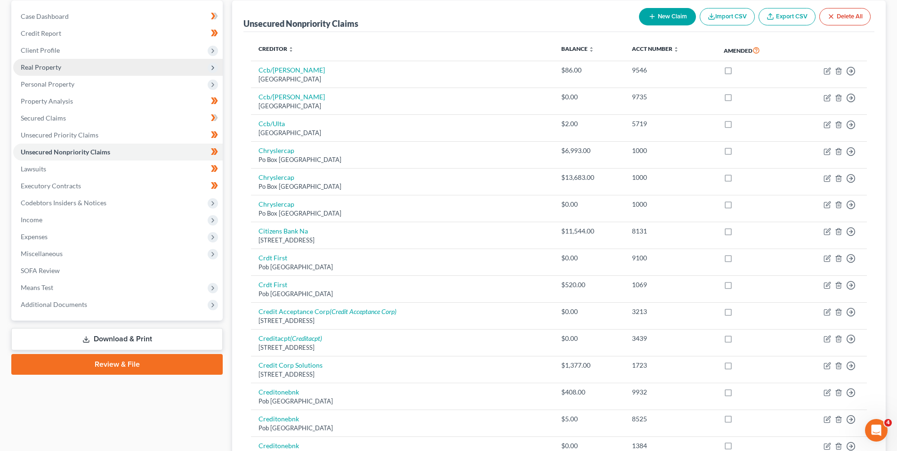
scroll to position [47, 0]
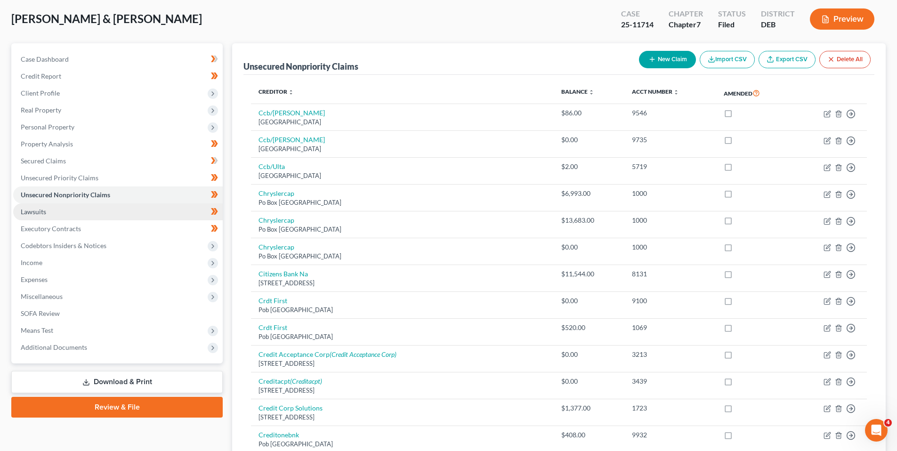
click at [34, 212] on span "Lawsuits" at bounding box center [33, 212] width 25 height 8
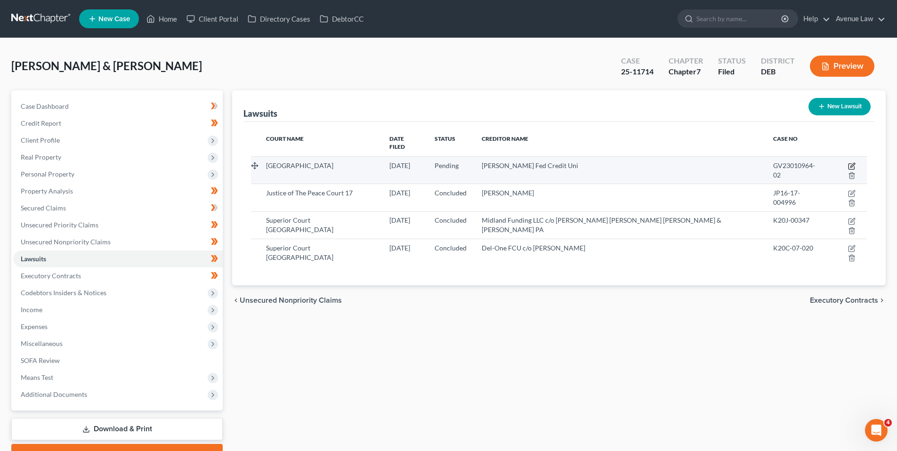
click at [848, 163] on icon "button" at bounding box center [852, 167] width 8 height 8
select select "48"
select select "0"
select select "1"
select select "48"
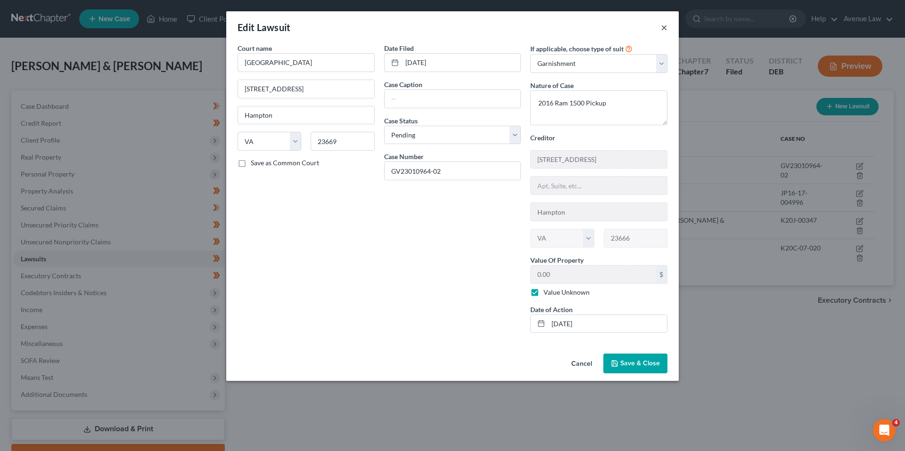
click at [667, 28] on button "×" at bounding box center [663, 27] width 7 height 11
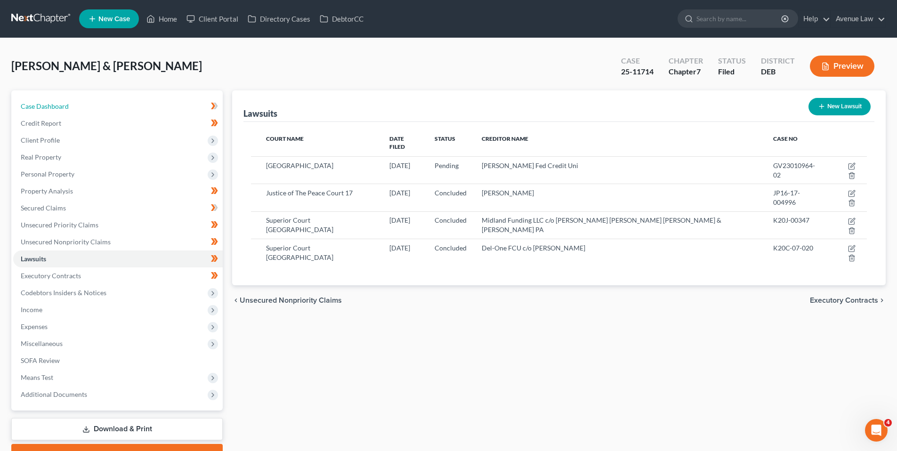
drag, startPoint x: 50, startPoint y: 105, endPoint x: 2, endPoint y: 102, distance: 47.7
click at [50, 105] on span "Case Dashboard" at bounding box center [45, 106] width 48 height 8
select select "0"
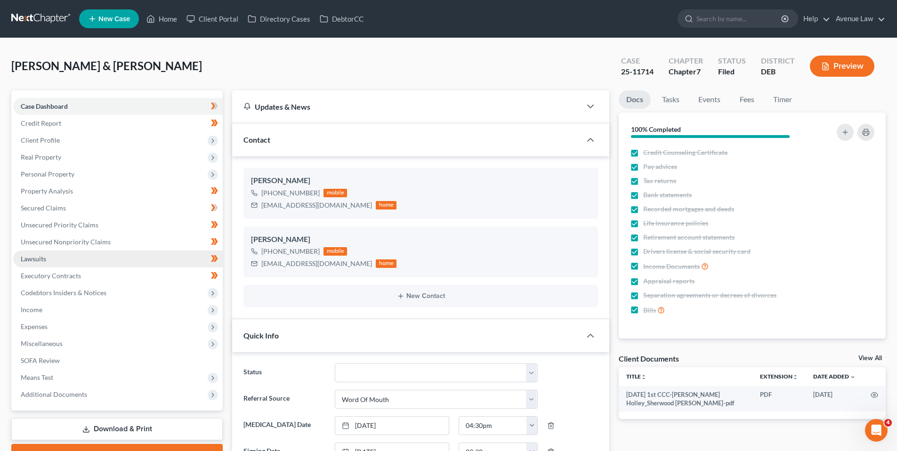
click at [46, 261] on link "Lawsuits" at bounding box center [118, 259] width 210 height 17
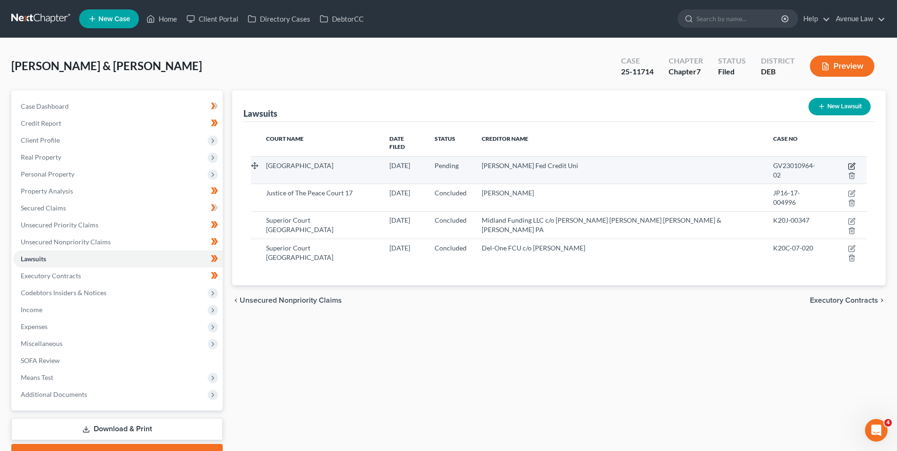
click at [848, 163] on icon "button" at bounding box center [852, 167] width 8 height 8
select select "48"
select select "0"
select select "1"
select select "48"
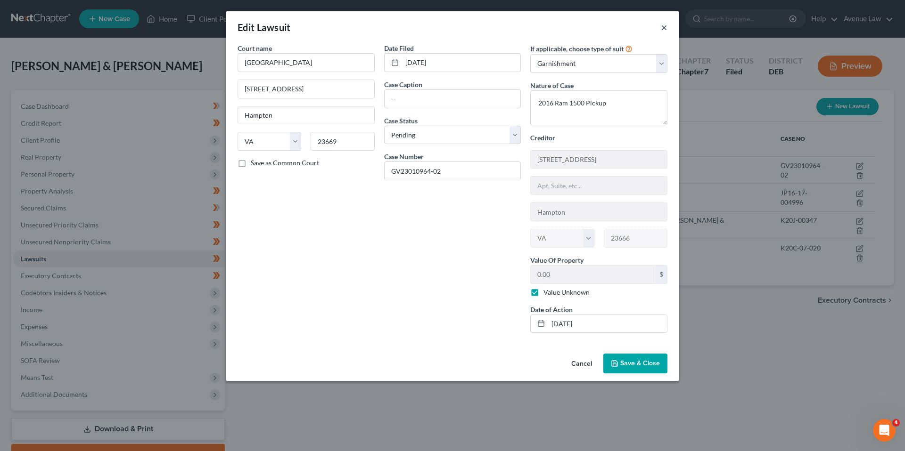
click at [664, 26] on button "×" at bounding box center [663, 27] width 7 height 11
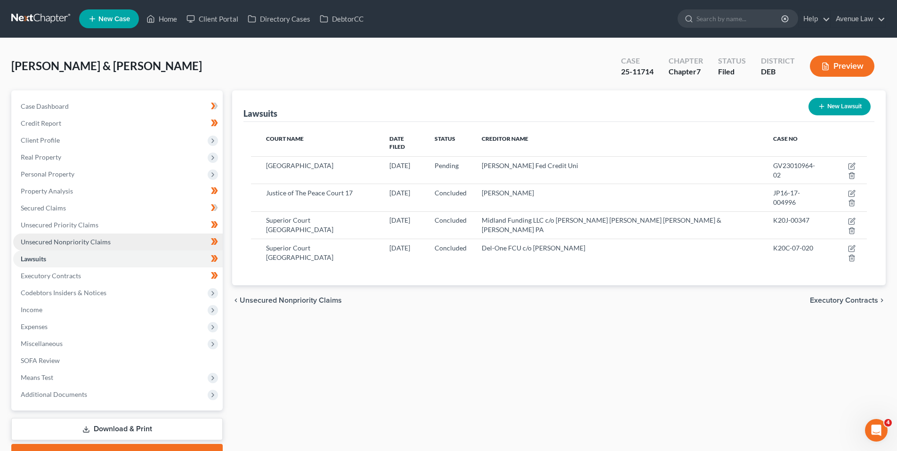
click at [72, 240] on span "Unsecured Nonpriority Claims" at bounding box center [66, 242] width 90 height 8
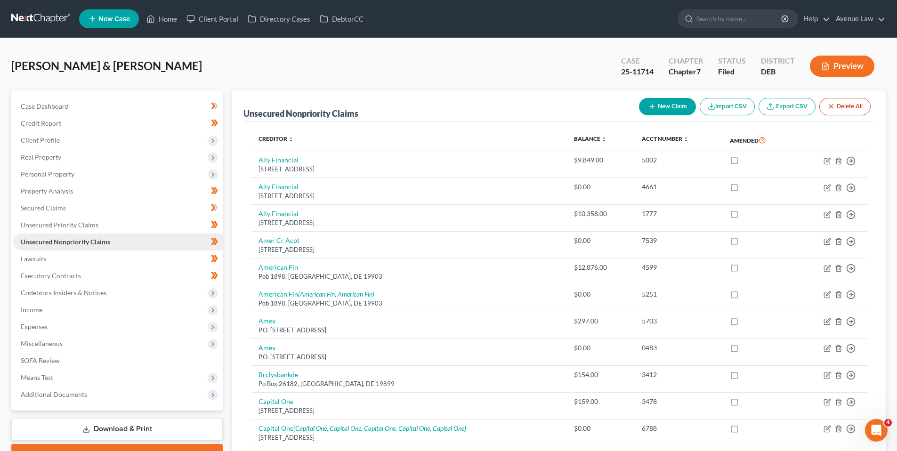
click at [72, 240] on span "Unsecured Nonpriority Claims" at bounding box center [66, 242] width 90 height 8
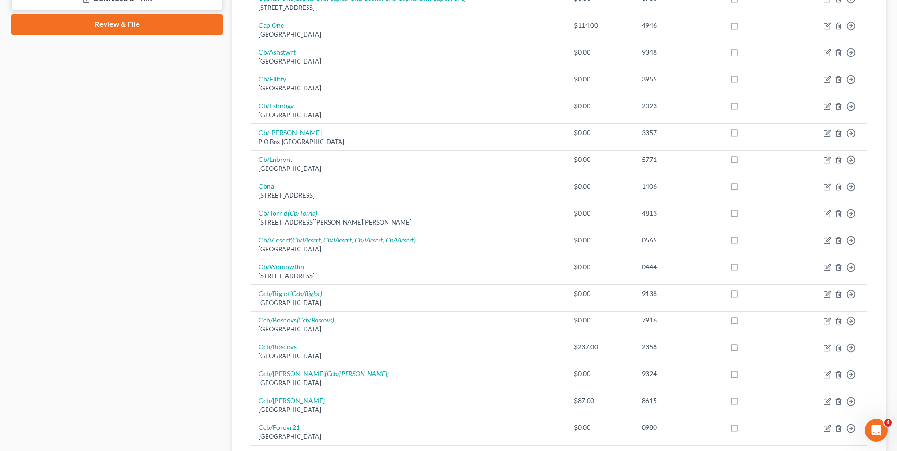
scroll to position [639, 0]
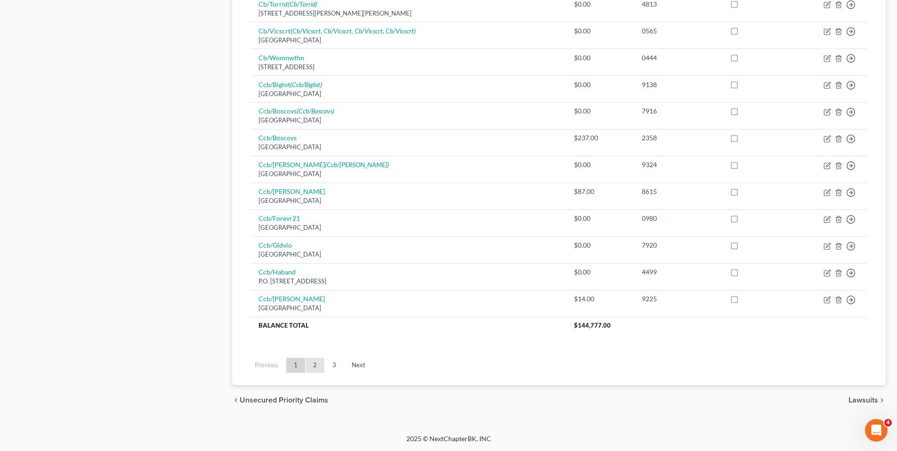
click at [313, 366] on link "2" at bounding box center [315, 365] width 19 height 15
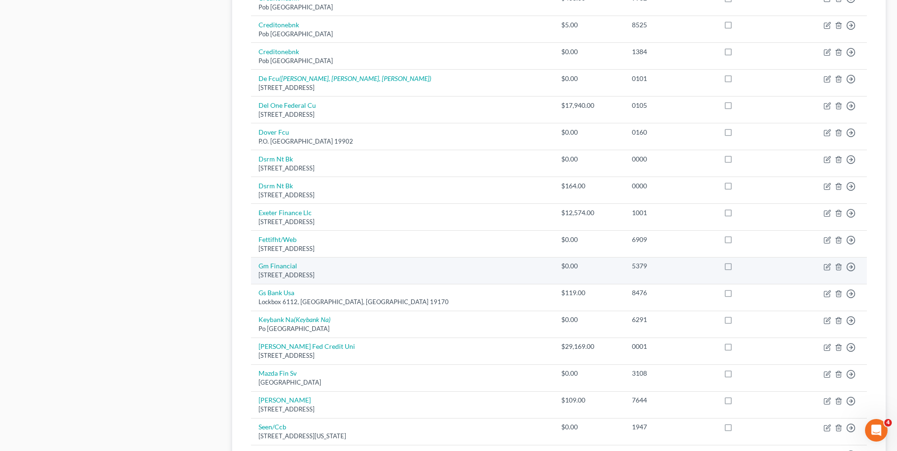
scroll to position [498, 0]
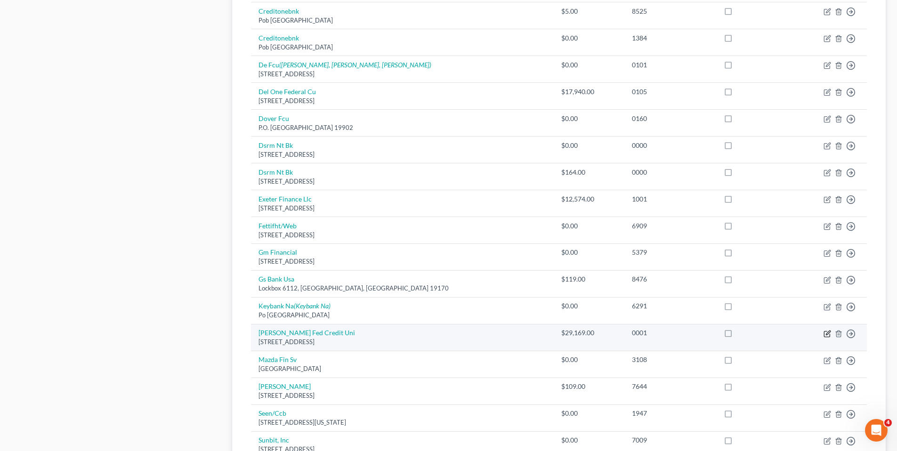
click at [826, 332] on icon "button" at bounding box center [828, 334] width 8 height 8
select select "48"
select select "14"
select select "3"
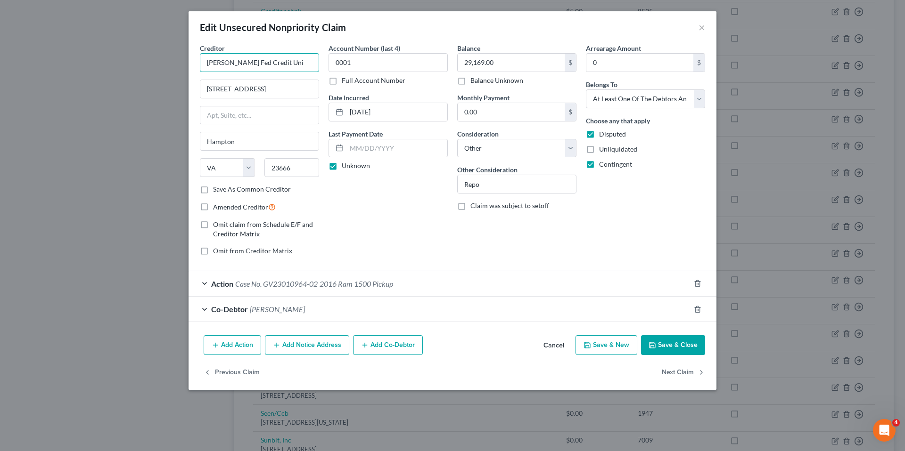
drag, startPoint x: 204, startPoint y: 64, endPoint x: 288, endPoint y: 69, distance: 83.5
click at [288, 69] on input "[PERSON_NAME] Fed Credit Uni" at bounding box center [259, 62] width 119 height 19
drag, startPoint x: 700, startPoint y: 29, endPoint x: 677, endPoint y: 27, distance: 22.7
click at [700, 29] on button "×" at bounding box center [701, 27] width 7 height 11
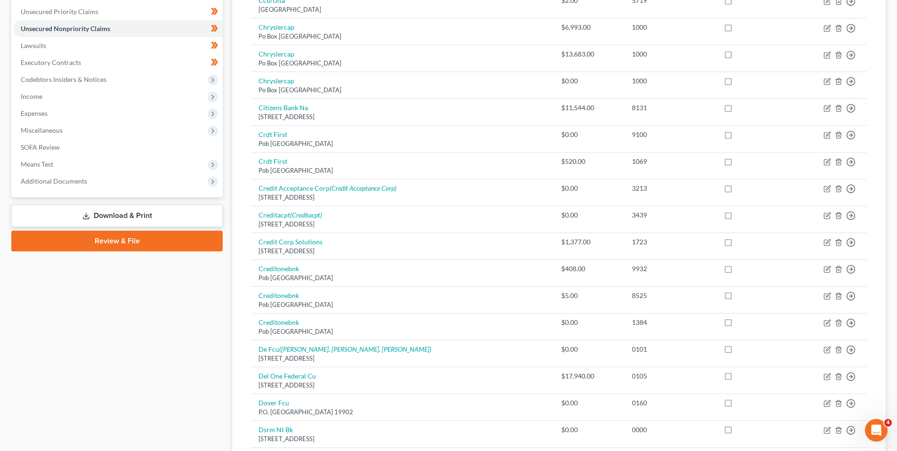
scroll to position [0, 0]
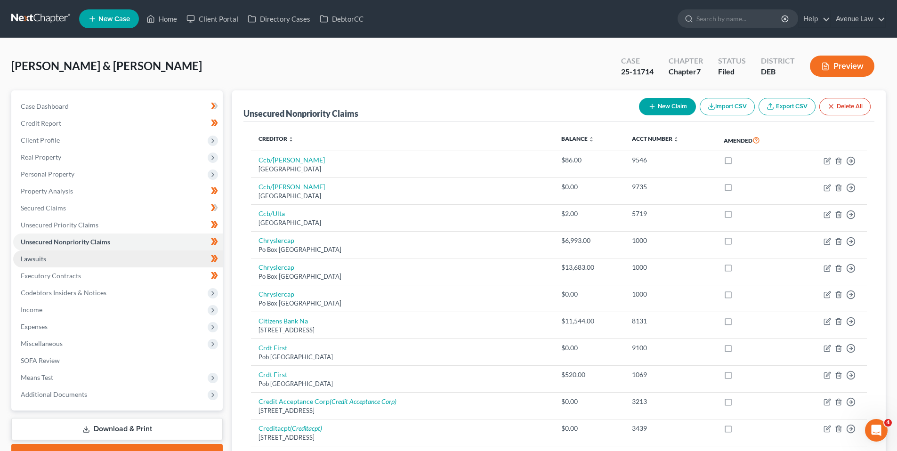
click at [39, 262] on span "Lawsuits" at bounding box center [33, 259] width 25 height 8
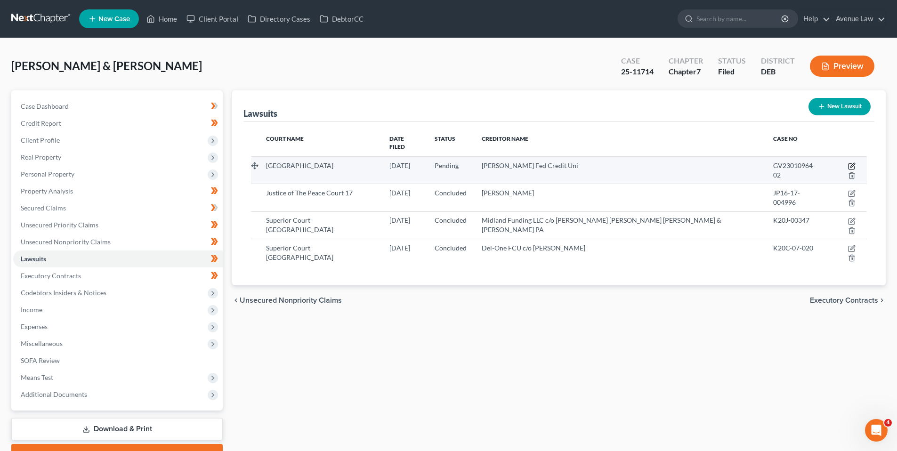
click at [849, 164] on icon "button" at bounding box center [852, 167] width 6 height 6
select select "48"
select select "0"
select select "1"
select select "48"
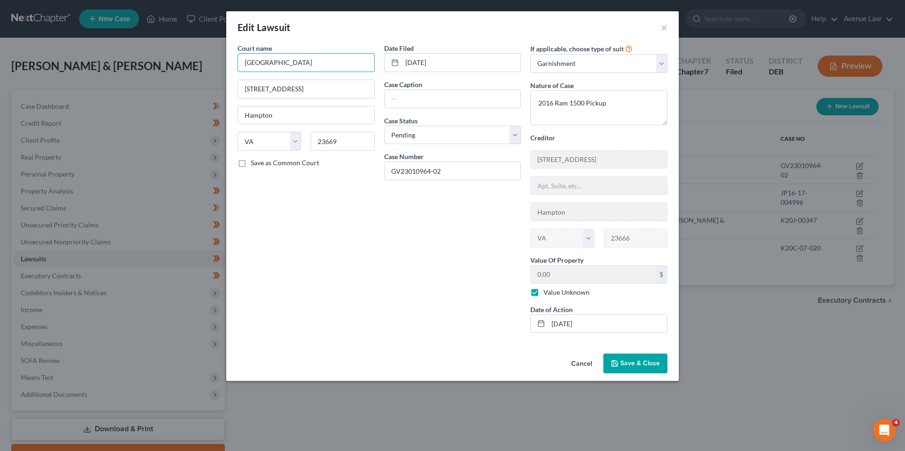
drag, startPoint x: 343, startPoint y: 63, endPoint x: 239, endPoint y: 72, distance: 104.5
click at [239, 74] on div "Court name * [GEOGRAPHIC_DATA] [GEOGRAPHIC_DATA] [US_STATE][GEOGRAPHIC_DATA] CA…" at bounding box center [306, 191] width 147 height 297
drag, startPoint x: 332, startPoint y: 89, endPoint x: 245, endPoint y: 82, distance: 87.4
click at [245, 82] on input "[STREET_ADDRESS]" at bounding box center [306, 89] width 136 height 18
click at [666, 26] on button "×" at bounding box center [663, 27] width 7 height 11
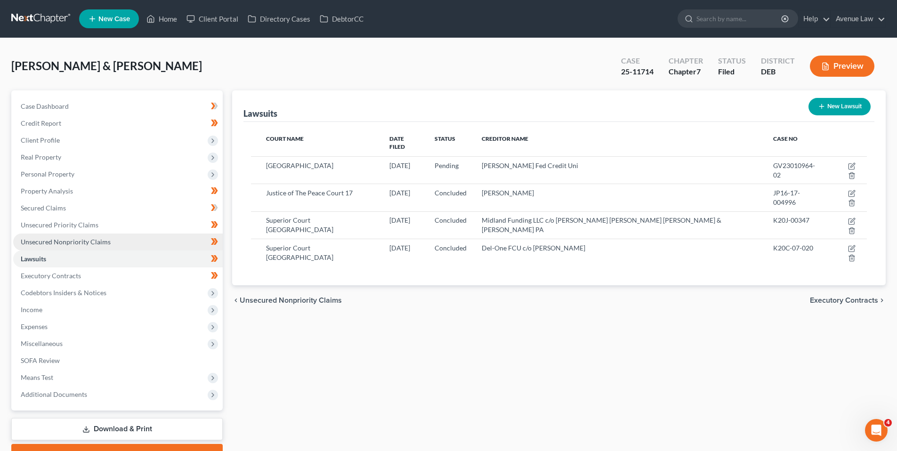
click at [90, 240] on span "Unsecured Nonpriority Claims" at bounding box center [66, 242] width 90 height 8
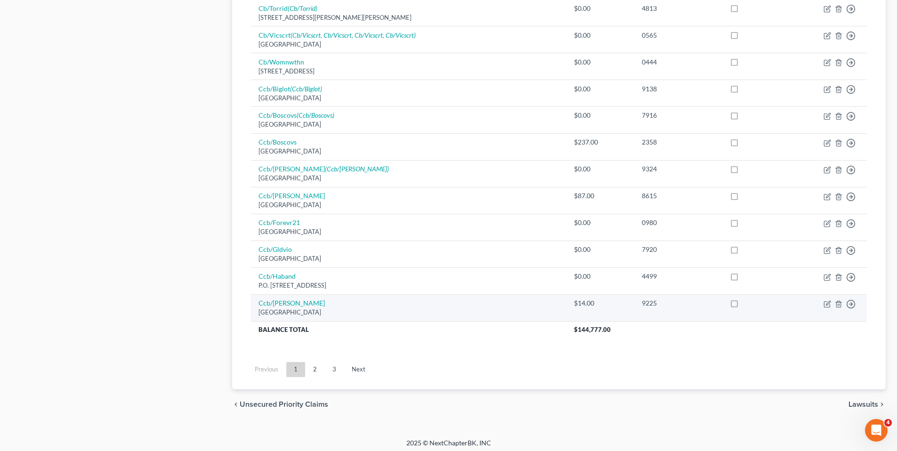
scroll to position [639, 0]
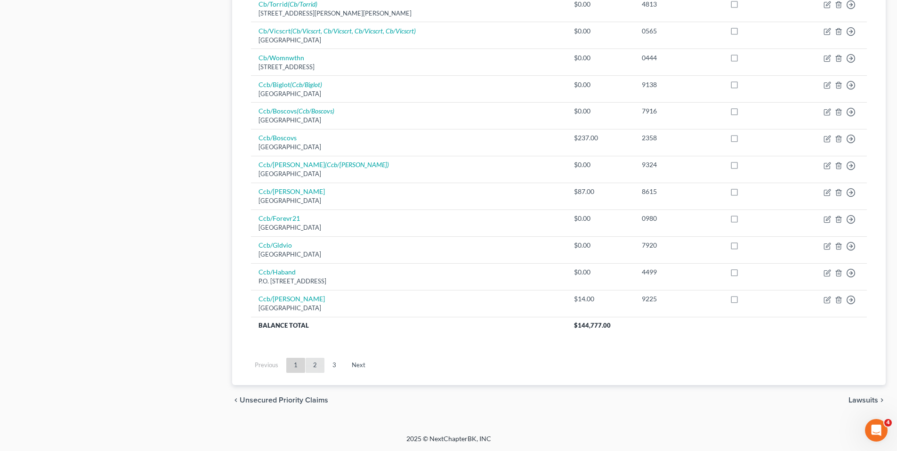
click at [312, 361] on link "2" at bounding box center [315, 365] width 19 height 15
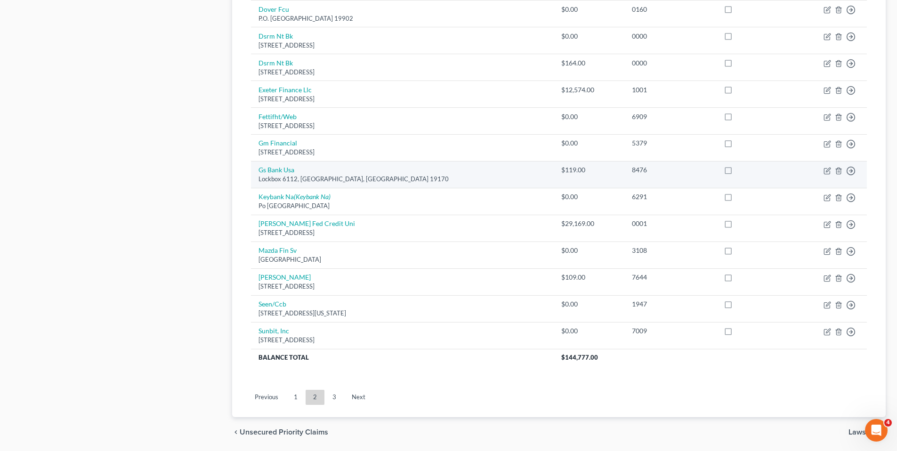
scroll to position [592, 0]
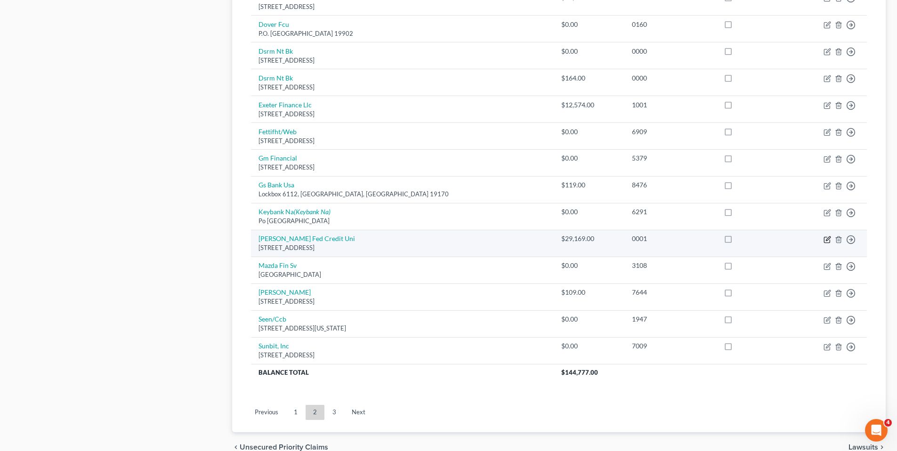
click at [830, 238] on icon "button" at bounding box center [828, 238] width 4 height 4
select select "48"
select select "14"
select select "3"
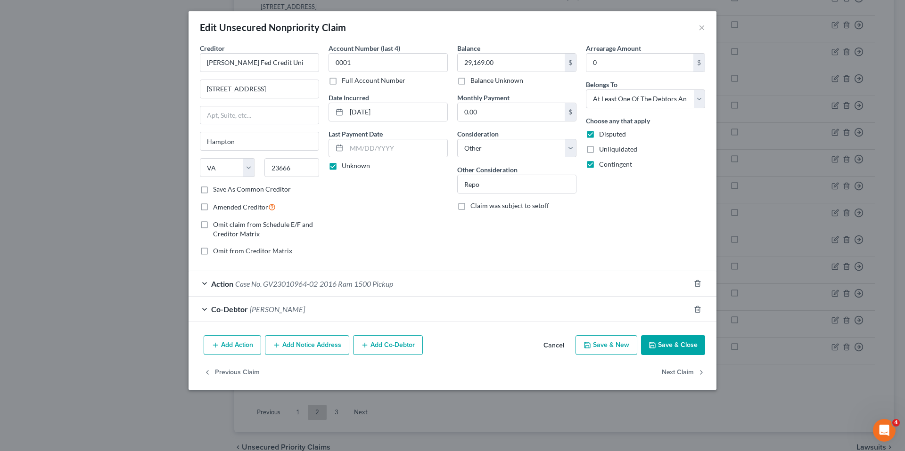
drag, startPoint x: 705, startPoint y: 26, endPoint x: 689, endPoint y: 31, distance: 16.2
click at [705, 26] on div "Edit Unsecured Nonpriority Claim ×" at bounding box center [452, 27] width 528 height 32
click at [700, 26] on button "×" at bounding box center [701, 27] width 7 height 11
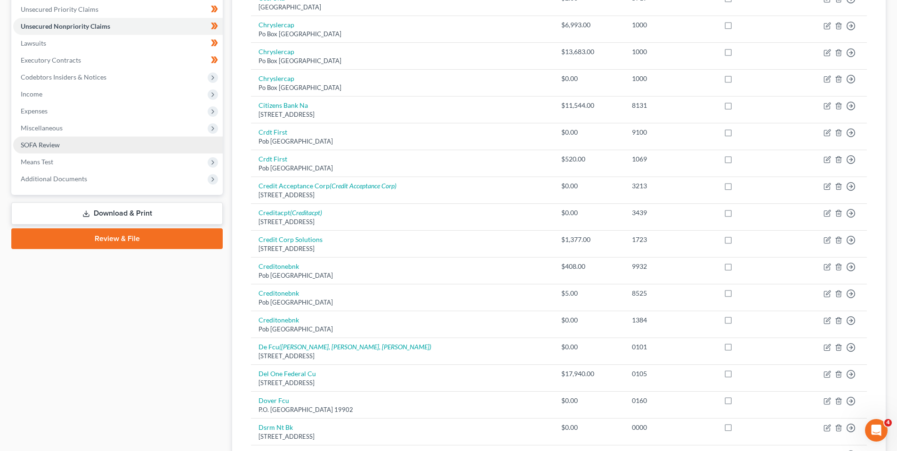
scroll to position [215, 0]
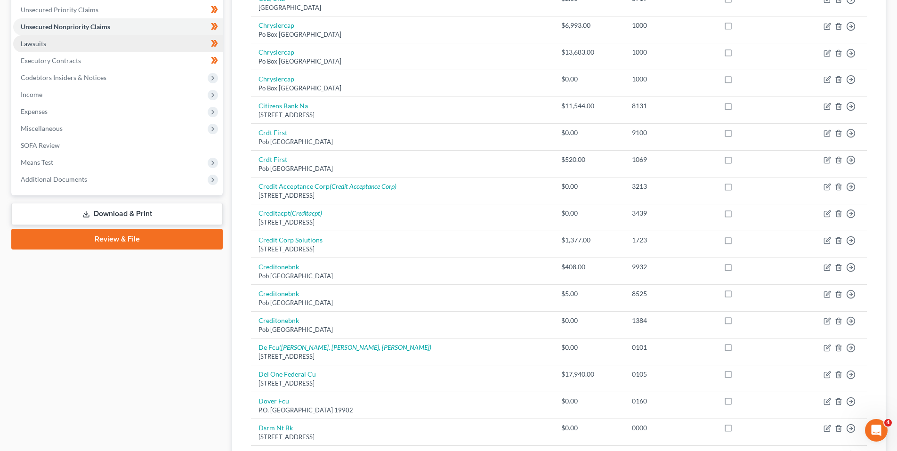
click at [41, 42] on span "Lawsuits" at bounding box center [33, 44] width 25 height 8
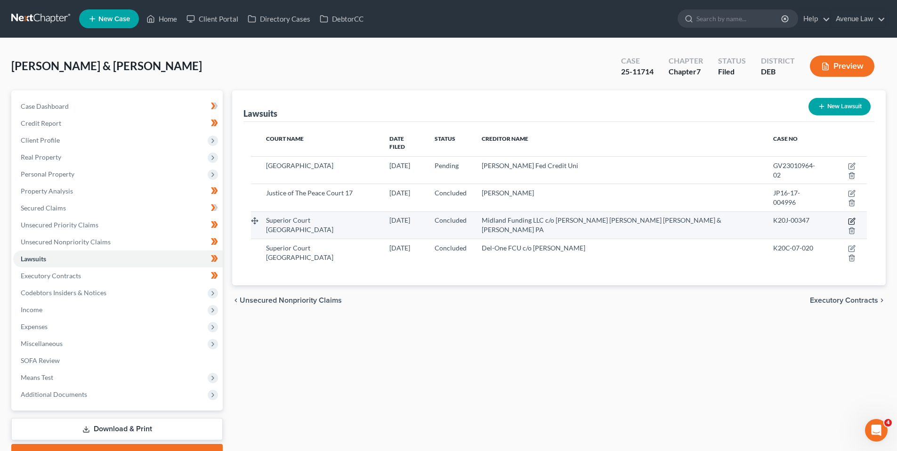
click at [851, 218] on icon "button" at bounding box center [853, 220] width 4 height 4
select select "7"
select select "2"
select select "4"
select select "7"
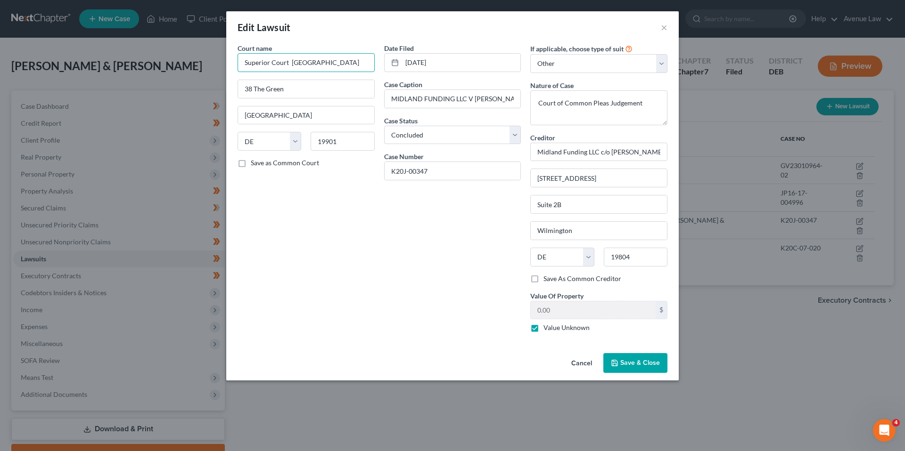
drag, startPoint x: 364, startPoint y: 64, endPoint x: 243, endPoint y: 68, distance: 120.7
click at [244, 70] on input "Superior Court [GEOGRAPHIC_DATA]" at bounding box center [305, 62] width 137 height 19
drag, startPoint x: 610, startPoint y: 152, endPoint x: 680, endPoint y: 155, distance: 70.3
click at [680, 155] on div "Edit Lawsuit × Court name * Superior Court [GEOGRAPHIC_DATA] 38 The Green [GEOG…" at bounding box center [452, 225] width 905 height 451
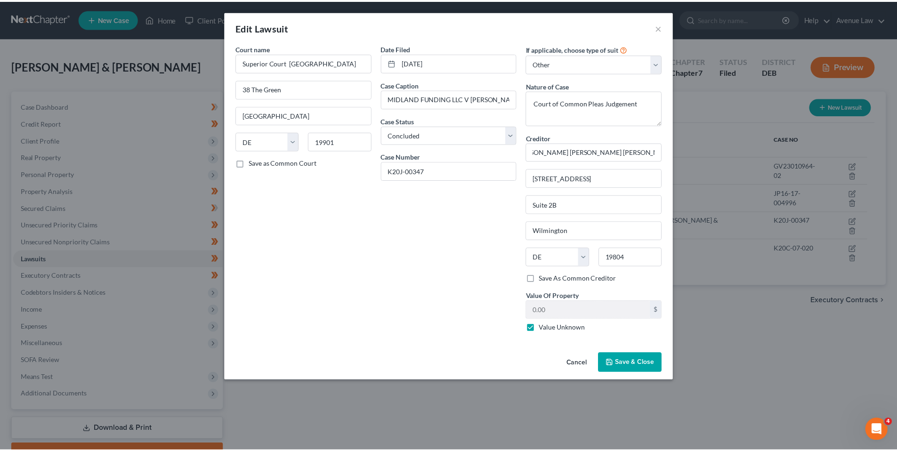
scroll to position [0, 0]
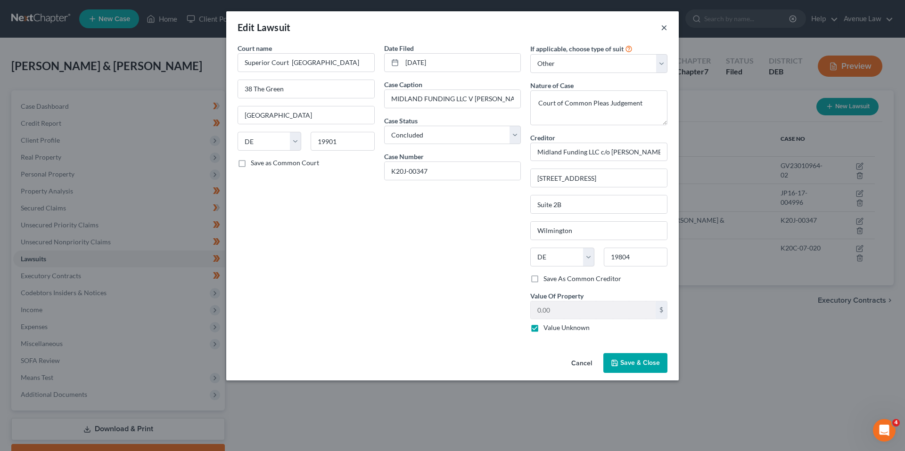
click at [664, 28] on button "×" at bounding box center [663, 27] width 7 height 11
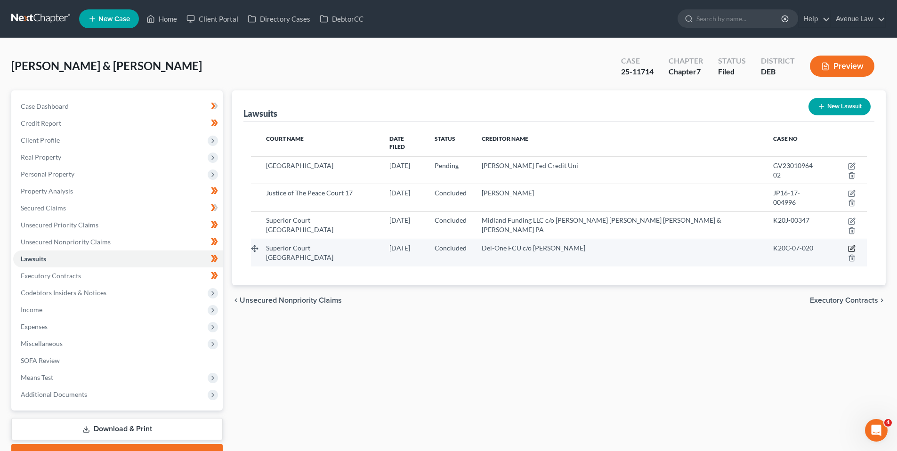
click at [848, 245] on icon "button" at bounding box center [852, 249] width 8 height 8
select select "7"
select select "2"
select select "4"
select select "7"
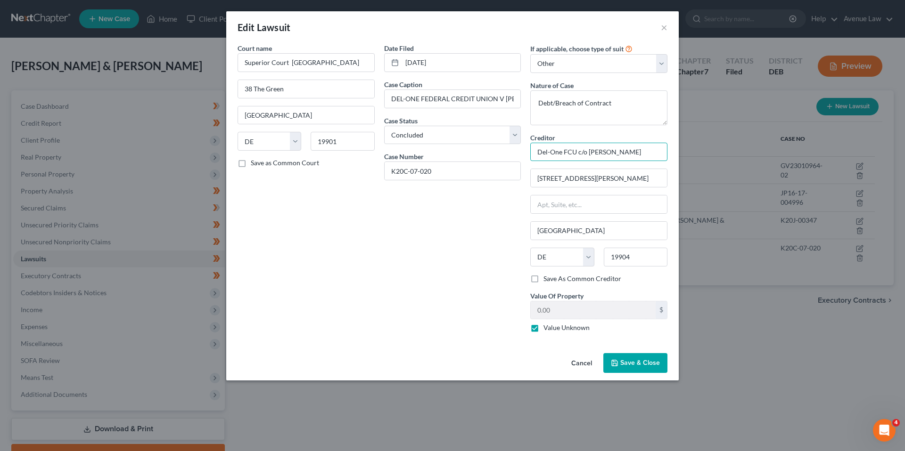
drag, startPoint x: 587, startPoint y: 153, endPoint x: 629, endPoint y: 158, distance: 42.8
click at [629, 158] on input "Del-One FCU c/o [PERSON_NAME]" at bounding box center [598, 152] width 137 height 19
drag, startPoint x: 582, startPoint y: 179, endPoint x: 533, endPoint y: 180, distance: 48.5
click at [533, 180] on input "[STREET_ADDRESS][PERSON_NAME]" at bounding box center [598, 178] width 136 height 18
click at [665, 25] on button "×" at bounding box center [663, 27] width 7 height 11
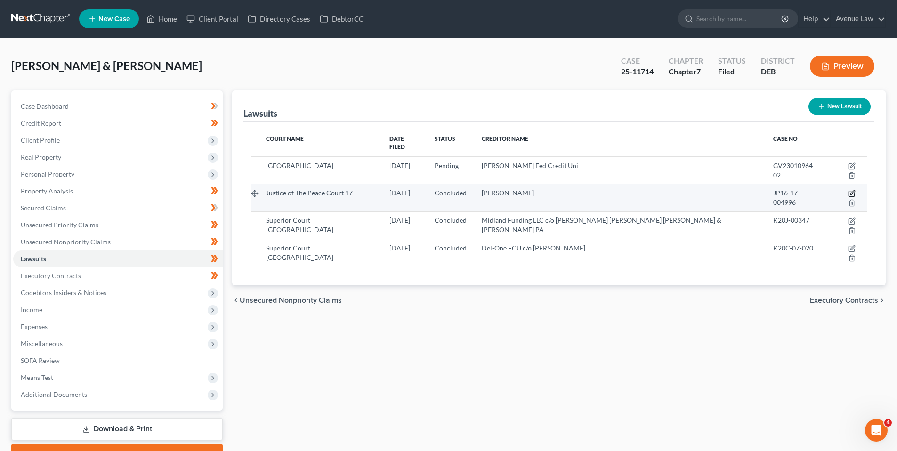
click at [848, 190] on icon "button" at bounding box center [852, 194] width 8 height 8
select select "7"
select select "2"
select select "4"
select select "7"
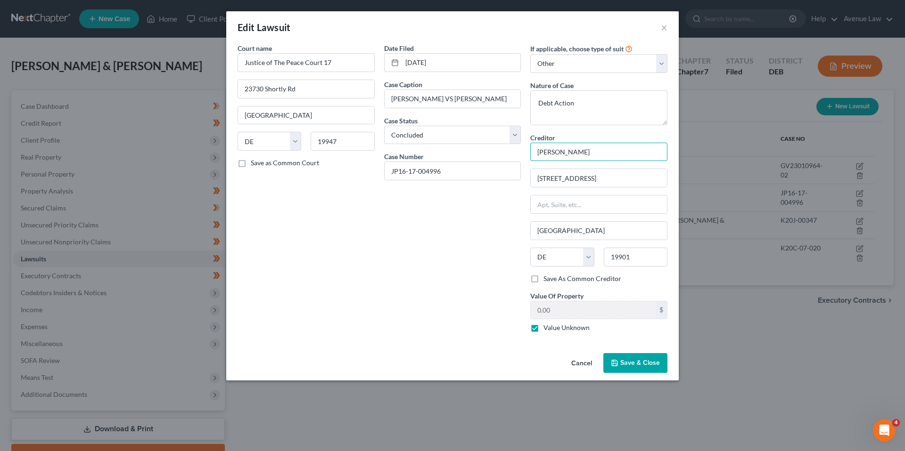
drag, startPoint x: 537, startPoint y: 152, endPoint x: 603, endPoint y: 154, distance: 66.5
click at [603, 154] on input "[PERSON_NAME]" at bounding box center [598, 152] width 137 height 19
drag, startPoint x: 595, startPoint y: 180, endPoint x: 526, endPoint y: 188, distance: 68.8
click at [530, 187] on div "[STREET_ADDRESS]" at bounding box center [598, 178] width 137 height 19
click at [661, 26] on button "×" at bounding box center [663, 27] width 7 height 11
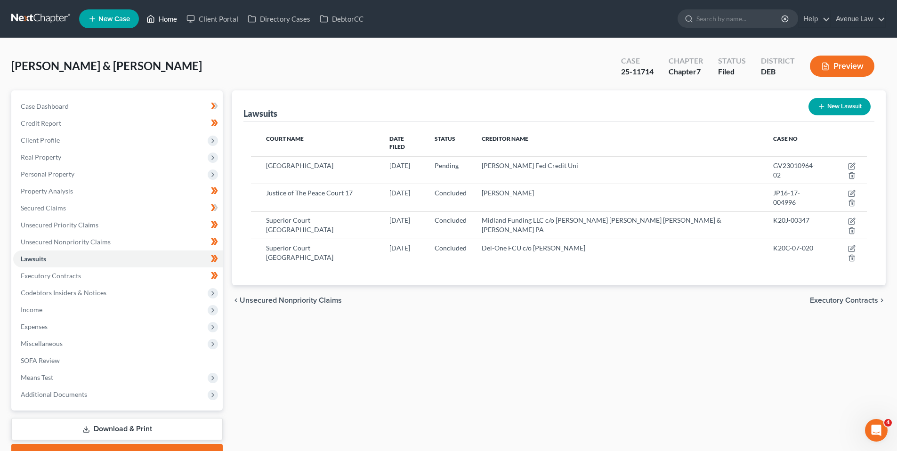
click at [165, 14] on link "Home" at bounding box center [162, 18] width 40 height 17
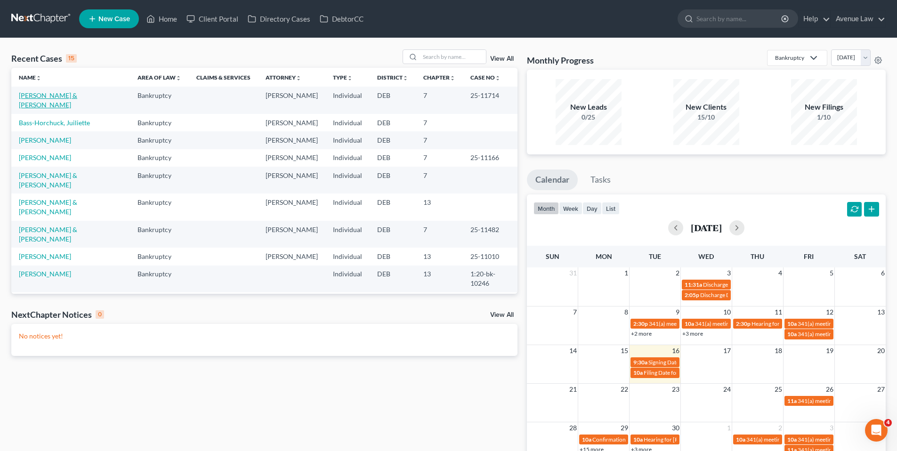
click at [66, 94] on link "[PERSON_NAME] & [PERSON_NAME]" at bounding box center [48, 99] width 58 height 17
select select "0"
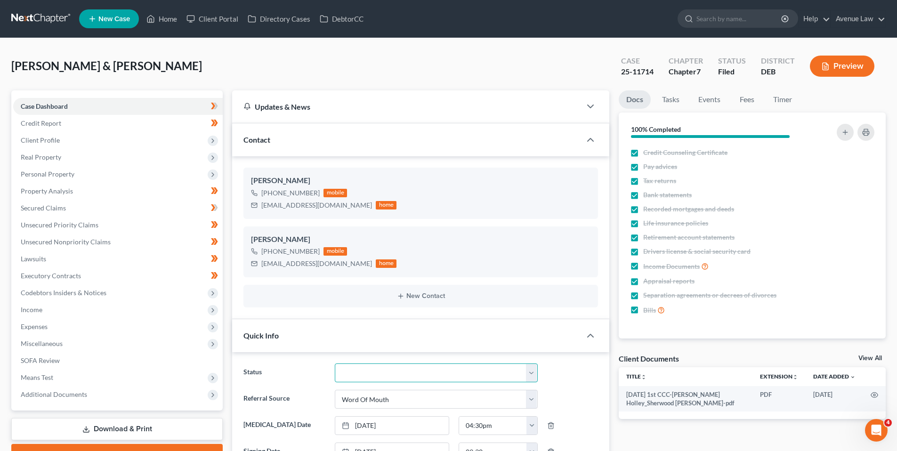
click at [531, 374] on select "01 Data Entry 02 Ready for Review and File 03 Filed 04 341 Scheduled 05 341 Con…" at bounding box center [436, 373] width 203 height 19
select select "3"
click at [335, 364] on select "01 Data Entry 02 Ready for Review and File 03 Filed 04 341 Scheduled 05 341 Con…" at bounding box center [436, 373] width 203 height 19
click at [169, 17] on link "Home" at bounding box center [162, 18] width 40 height 17
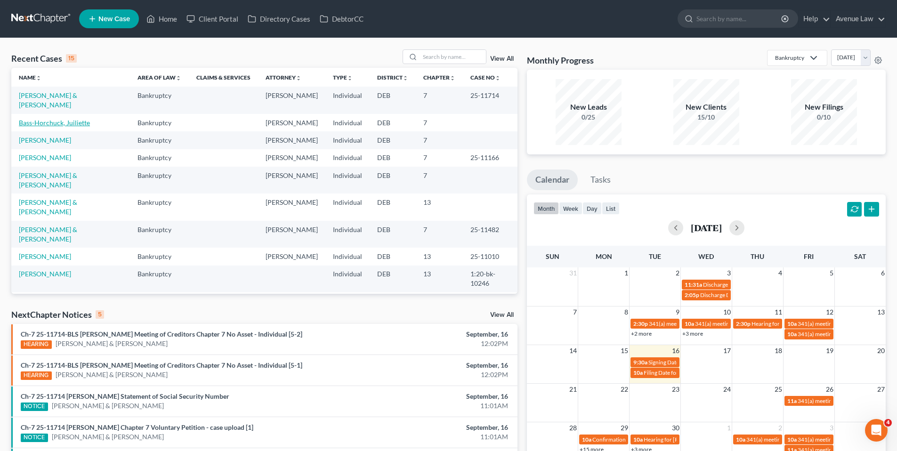
click at [59, 122] on link "Bass-Horchuck, Juiliette" at bounding box center [54, 123] width 71 height 8
select select "0"
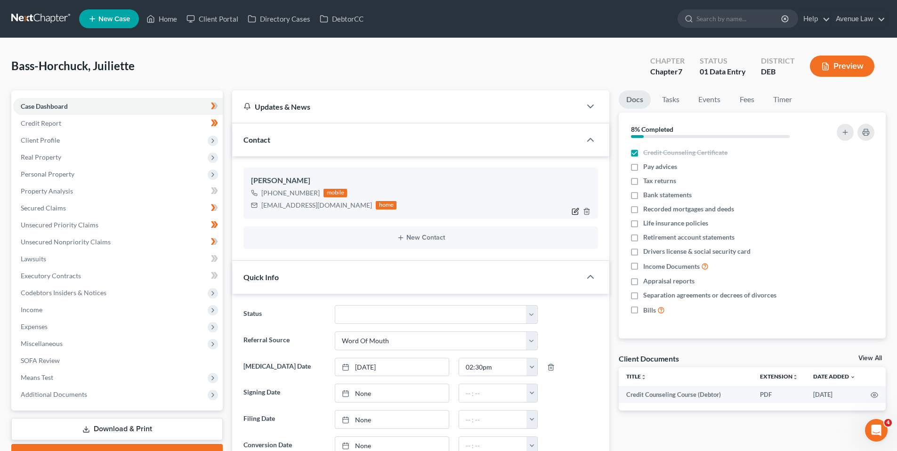
click at [577, 210] on icon "button" at bounding box center [577, 210] width 4 height 4
select select "0"
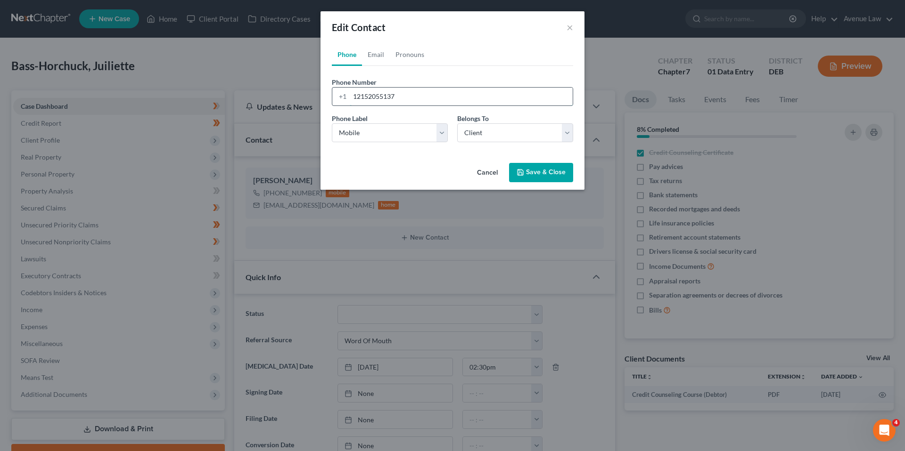
click at [399, 96] on input "12152055137" at bounding box center [461, 97] width 223 height 18
type input "1"
type input "[PHONE_NUMBER]"
click at [536, 172] on button "Save & Close" at bounding box center [541, 173] width 64 height 20
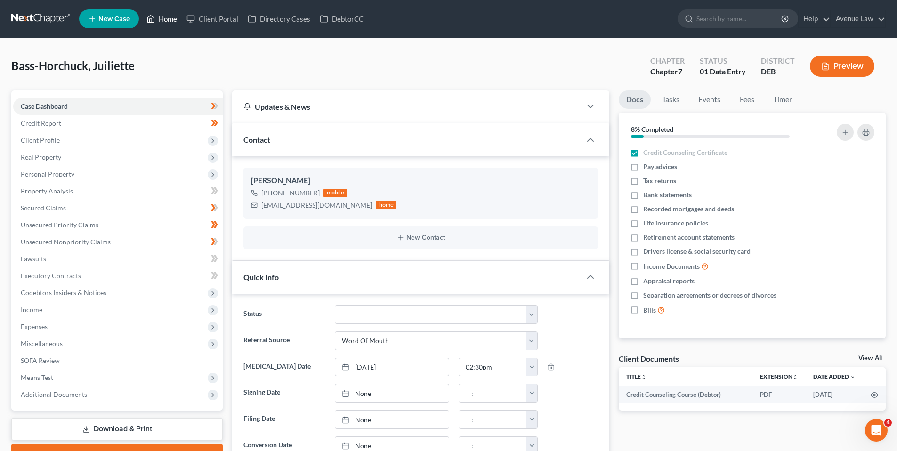
drag, startPoint x: 174, startPoint y: 16, endPoint x: 184, endPoint y: 34, distance: 20.9
click at [174, 16] on link "Home" at bounding box center [162, 18] width 40 height 17
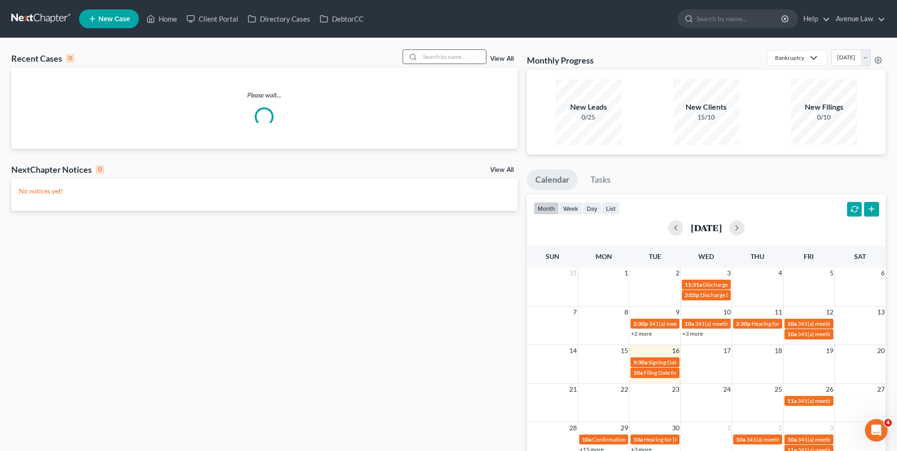
click at [432, 55] on input "search" at bounding box center [453, 57] width 66 height 14
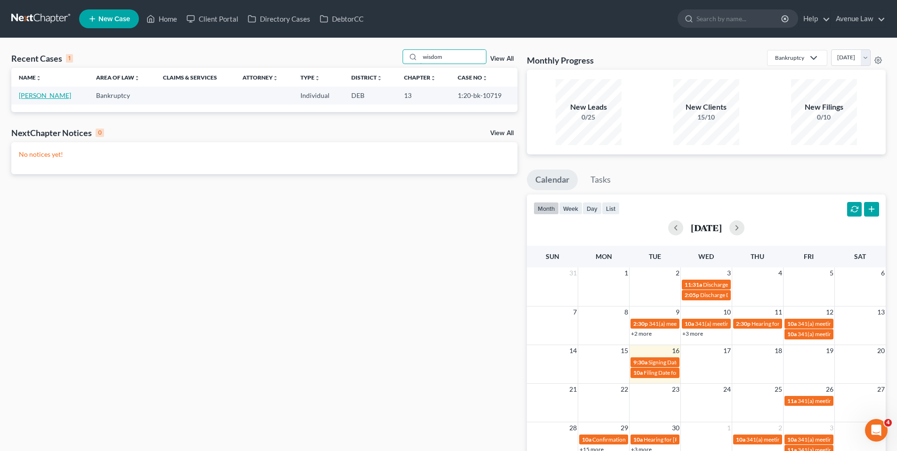
type input "wisdom"
click at [53, 92] on link "[PERSON_NAME]" at bounding box center [45, 95] width 52 height 8
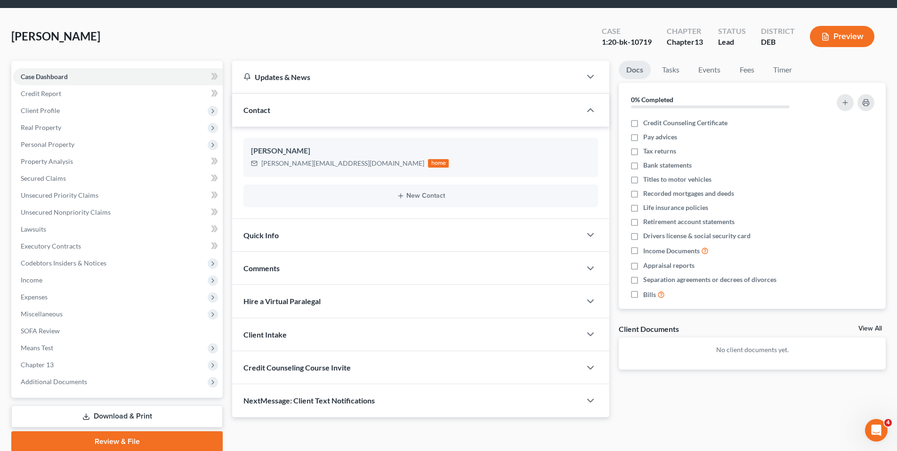
scroll to position [66, 0]
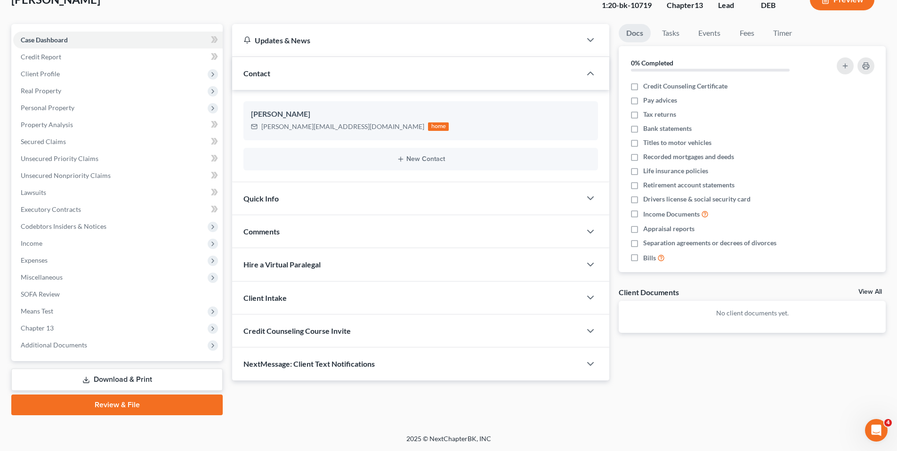
click at [262, 197] on span "Quick Info" at bounding box center [261, 198] width 35 height 9
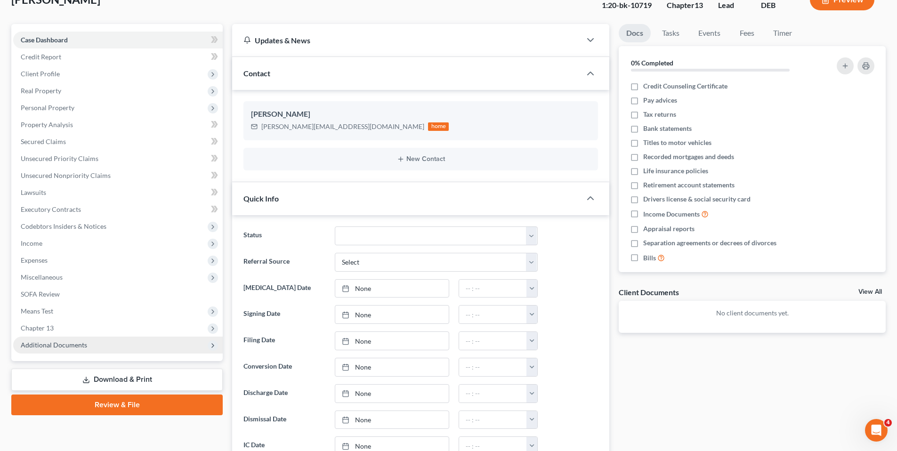
drag, startPoint x: 53, startPoint y: 342, endPoint x: 57, endPoint y: 351, distance: 9.9
click at [53, 342] on span "Additional Documents" at bounding box center [54, 345] width 66 height 8
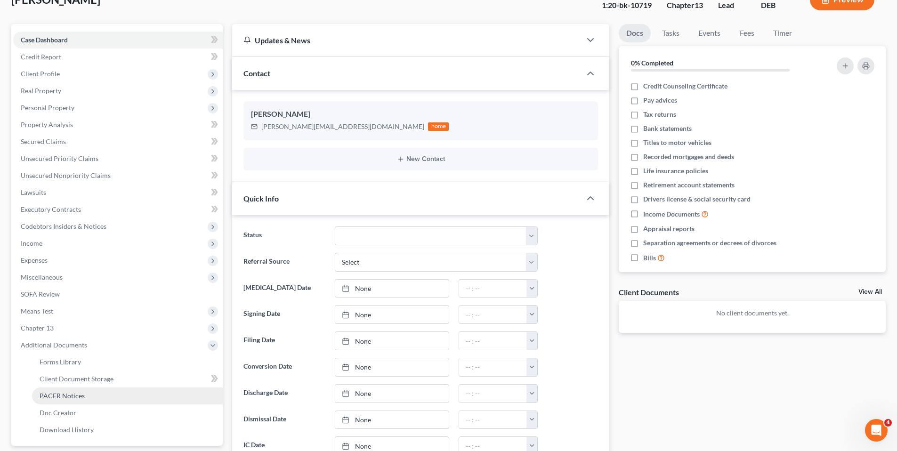
click at [59, 395] on span "PACER Notices" at bounding box center [62, 396] width 45 height 8
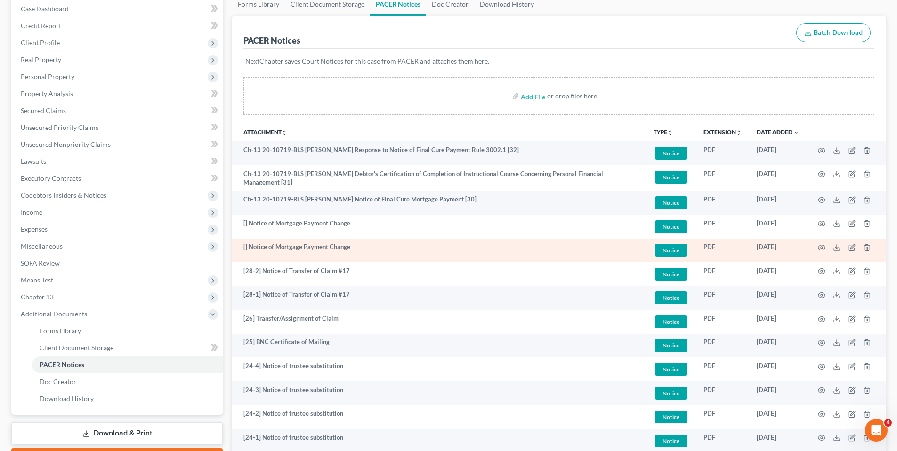
scroll to position [81, 0]
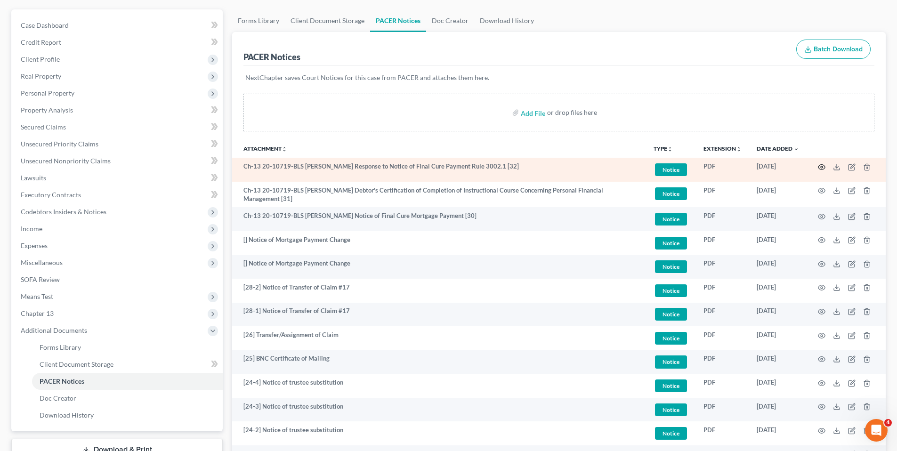
click at [822, 166] on icon "button" at bounding box center [822, 167] width 8 height 8
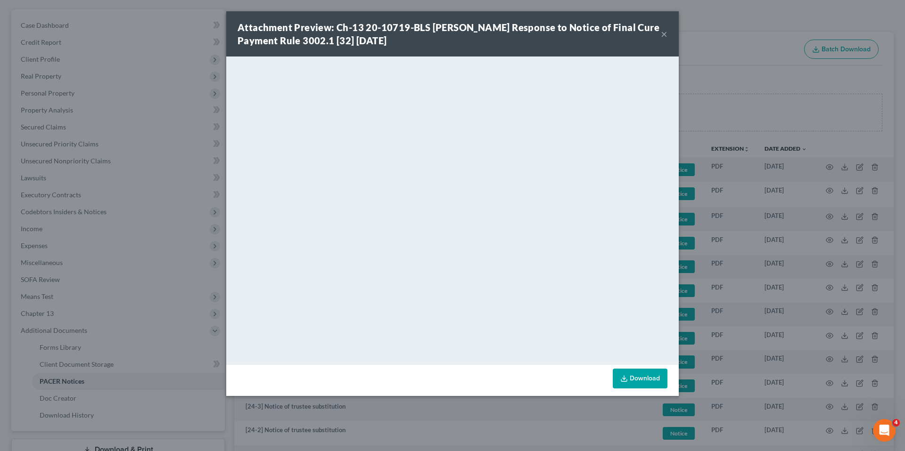
click at [664, 33] on button "×" at bounding box center [663, 33] width 7 height 11
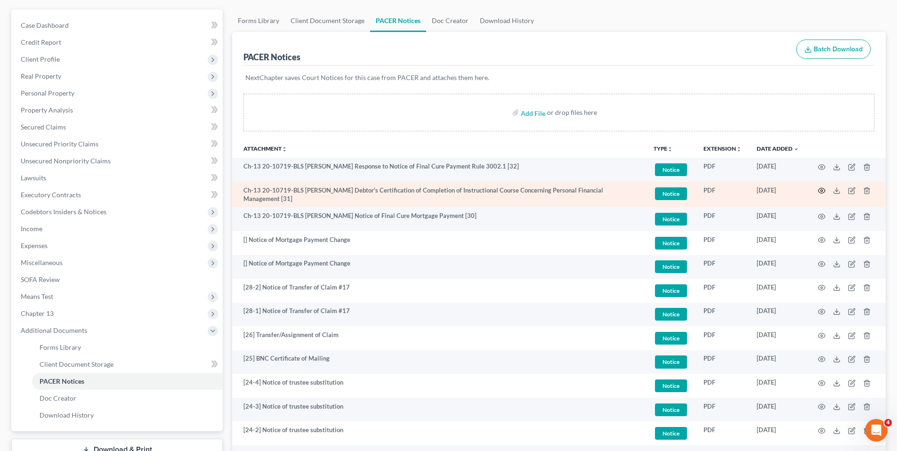
click at [822, 189] on icon "button" at bounding box center [822, 191] width 8 height 8
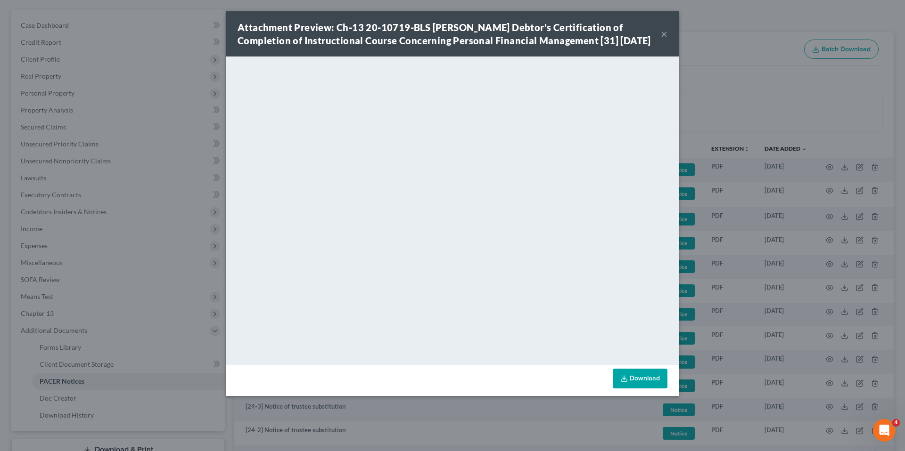
click at [660, 40] on button "×" at bounding box center [663, 33] width 7 height 11
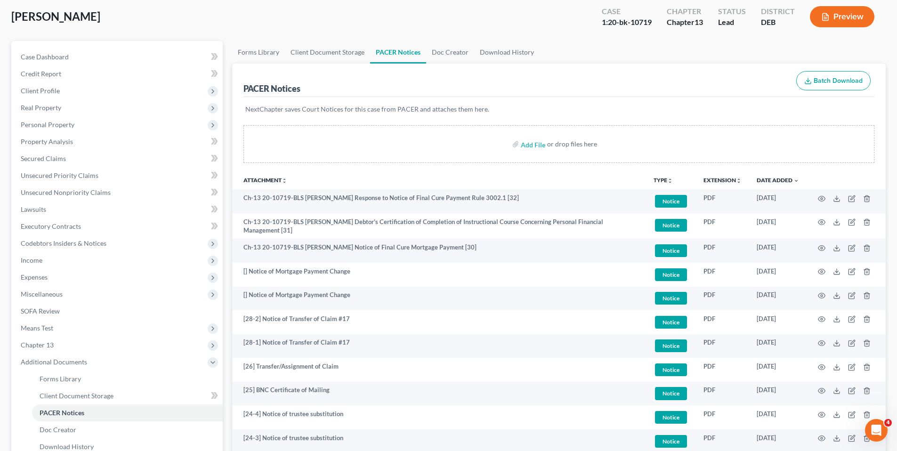
scroll to position [0, 0]
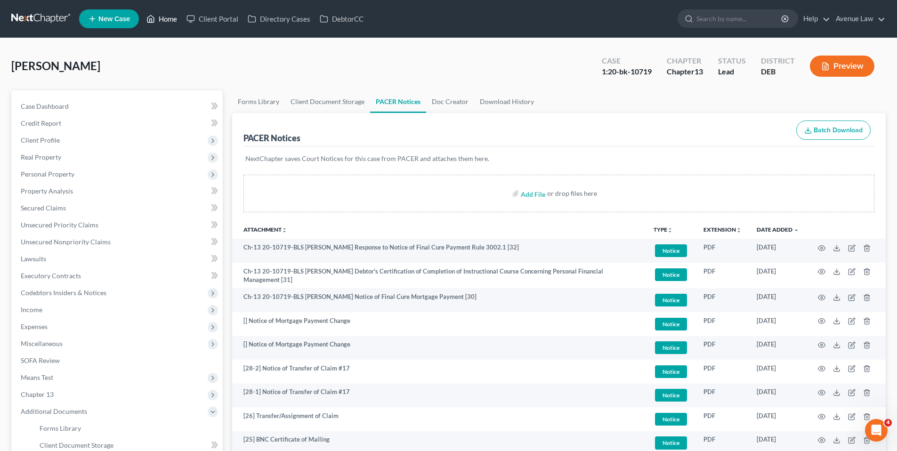
click at [170, 18] on link "Home" at bounding box center [162, 18] width 40 height 17
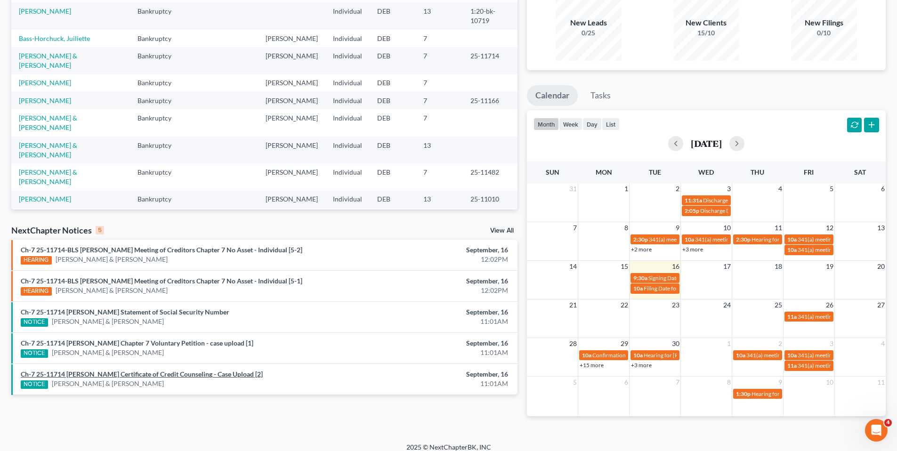
scroll to position [93, 0]
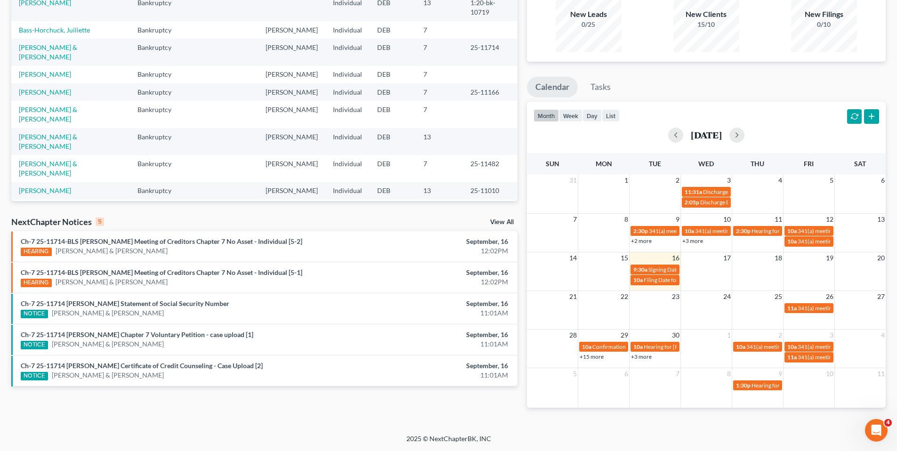
click at [502, 219] on link "View All" at bounding box center [502, 222] width 24 height 7
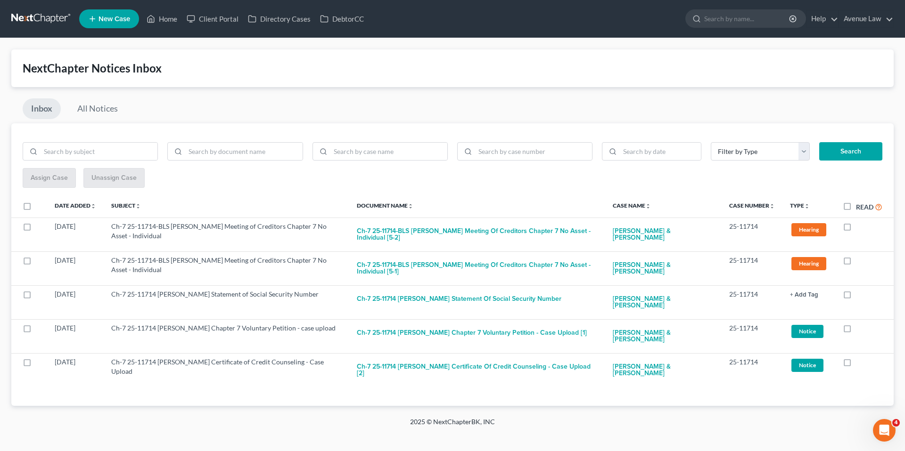
click at [856, 206] on label "Read" at bounding box center [869, 207] width 26 height 11
click at [859, 206] on input "Read" at bounding box center [862, 205] width 6 height 6
checkbox input "true"
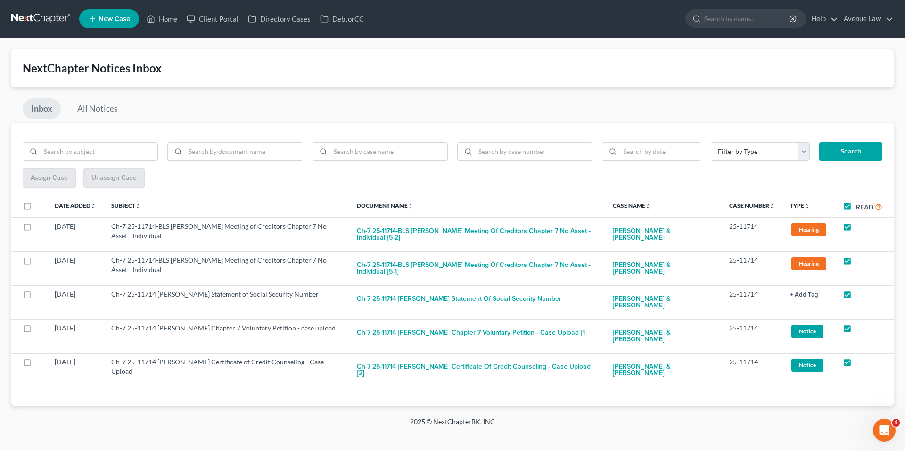
checkbox input "true"
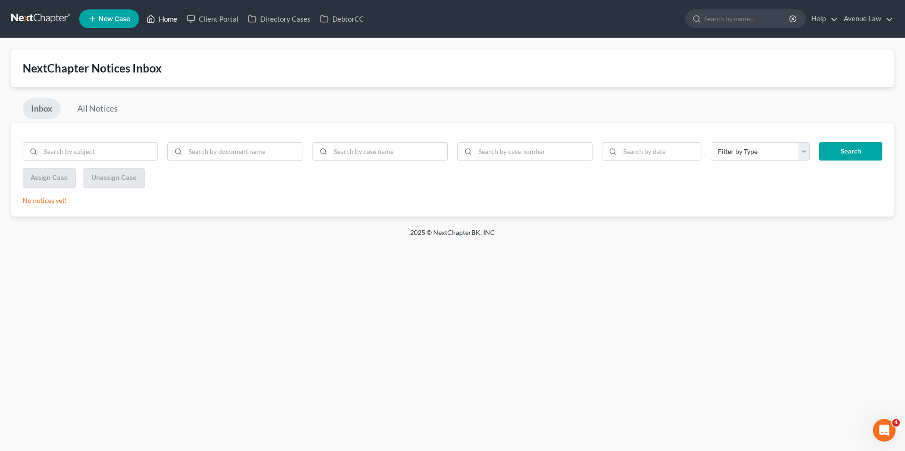
click at [167, 16] on link "Home" at bounding box center [162, 18] width 40 height 17
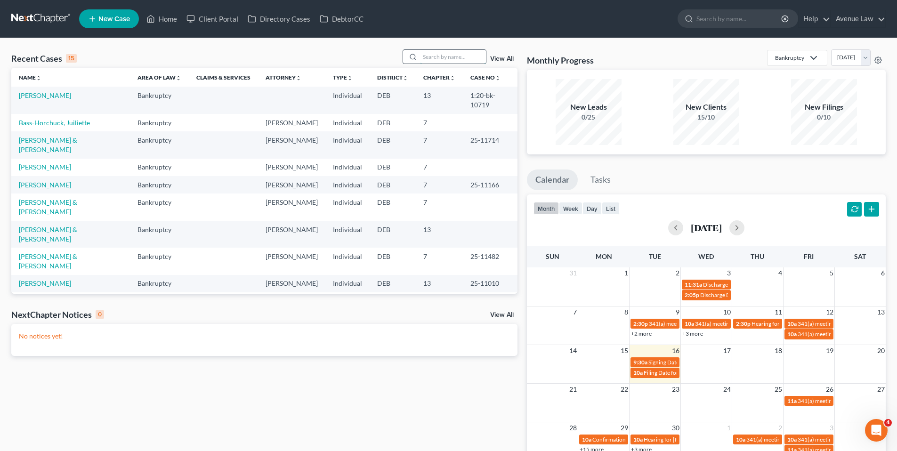
click at [472, 57] on input "search" at bounding box center [453, 57] width 66 height 14
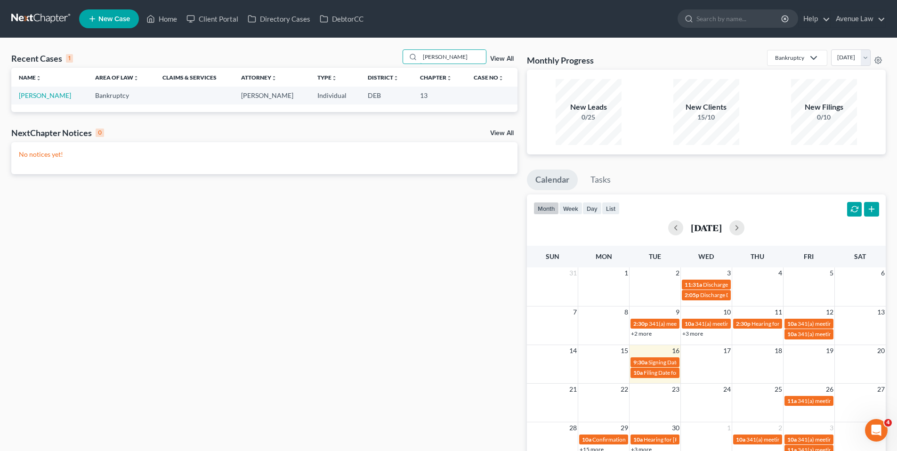
type input "[PERSON_NAME]"
click at [41, 90] on td "[PERSON_NAME]" at bounding box center [49, 95] width 76 height 17
click at [42, 95] on link "[PERSON_NAME]" at bounding box center [45, 95] width 52 height 8
select select "0"
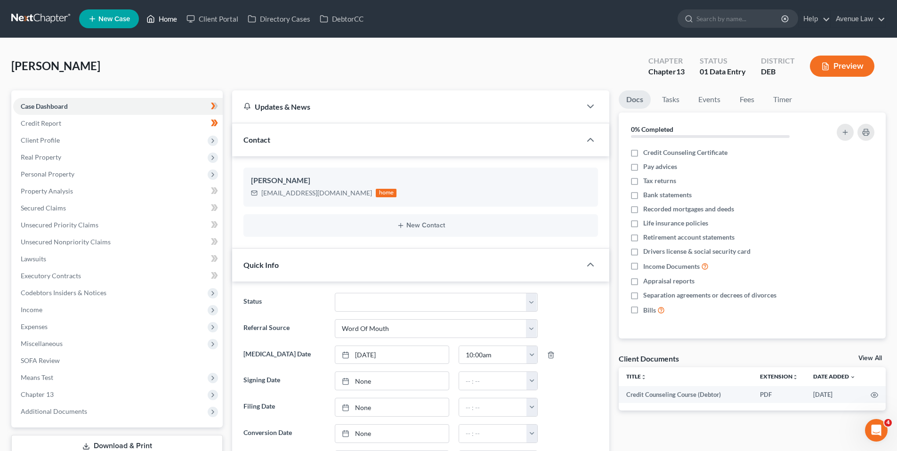
click at [165, 22] on link "Home" at bounding box center [162, 18] width 40 height 17
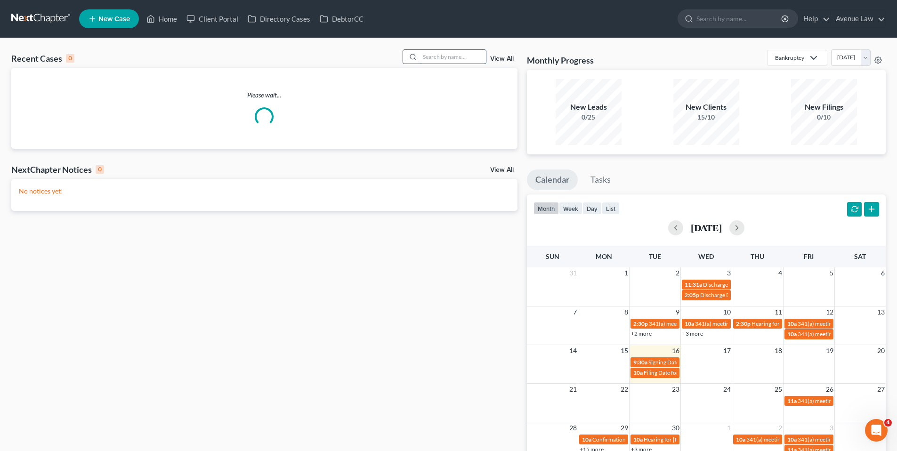
click at [429, 56] on input "search" at bounding box center [453, 57] width 66 height 14
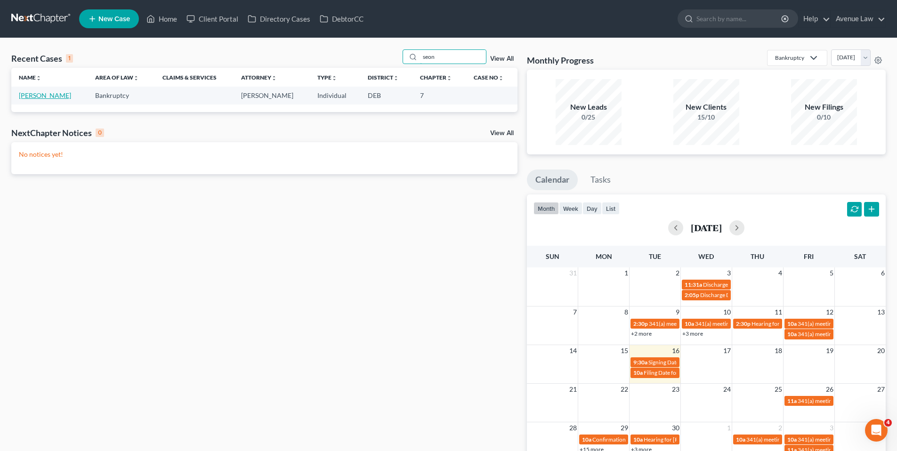
type input "seon"
click at [49, 94] on link "[PERSON_NAME]" at bounding box center [45, 95] width 52 height 8
select select "0"
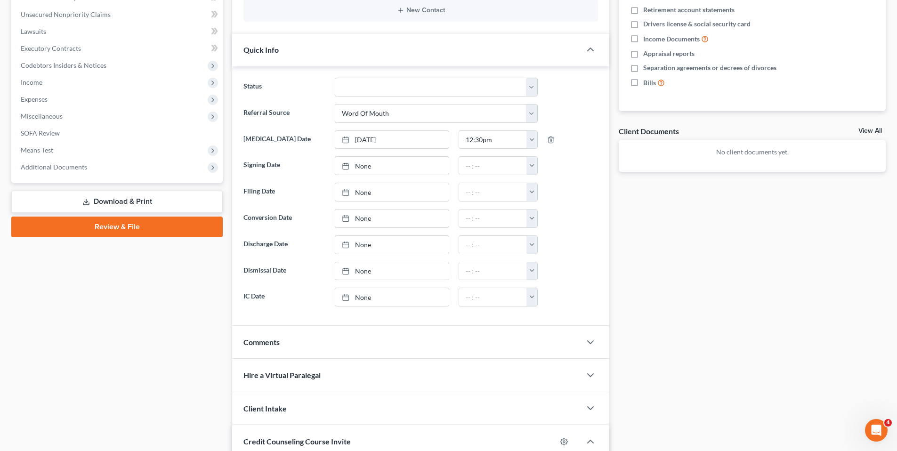
scroll to position [362, 0]
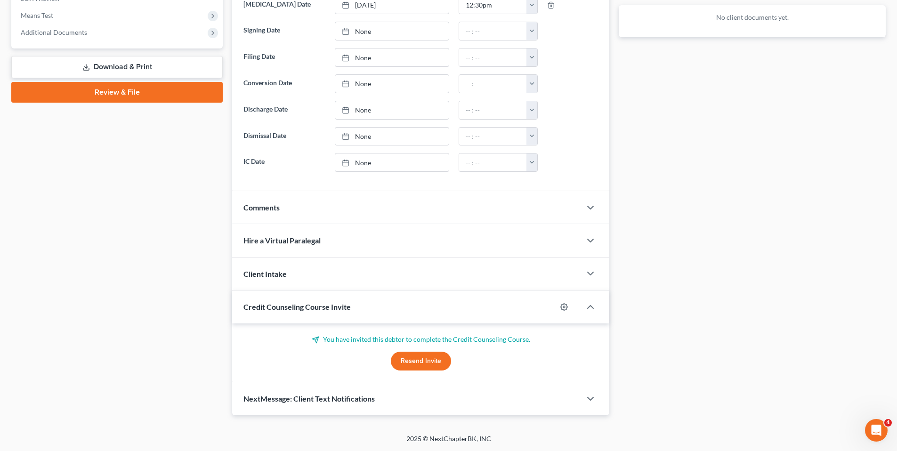
click at [409, 361] on button "Resend Invite" at bounding box center [421, 361] width 60 height 19
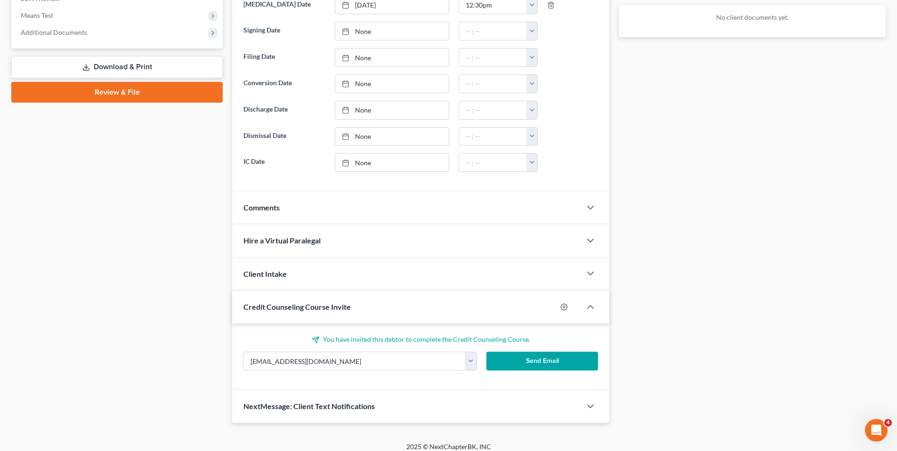
click at [130, 298] on div "Case Dashboard Payments Invoices Payments Payments Credit Report Client Profile" at bounding box center [117, 75] width 221 height 695
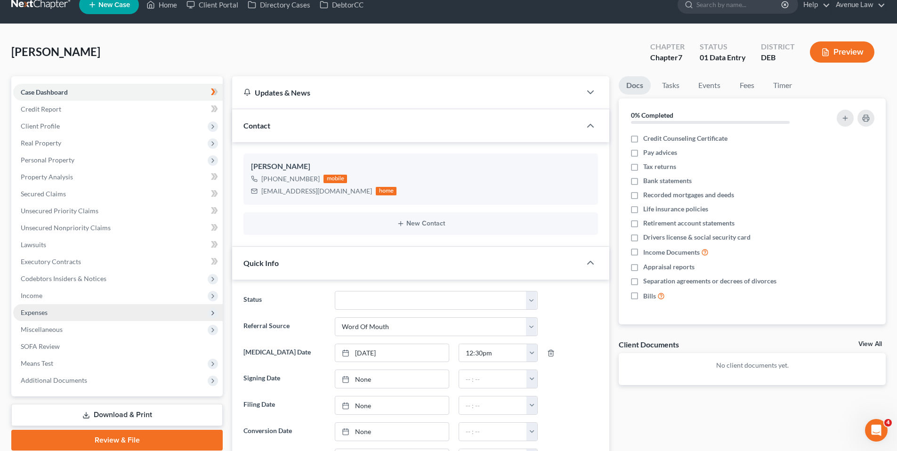
scroll to position [0, 0]
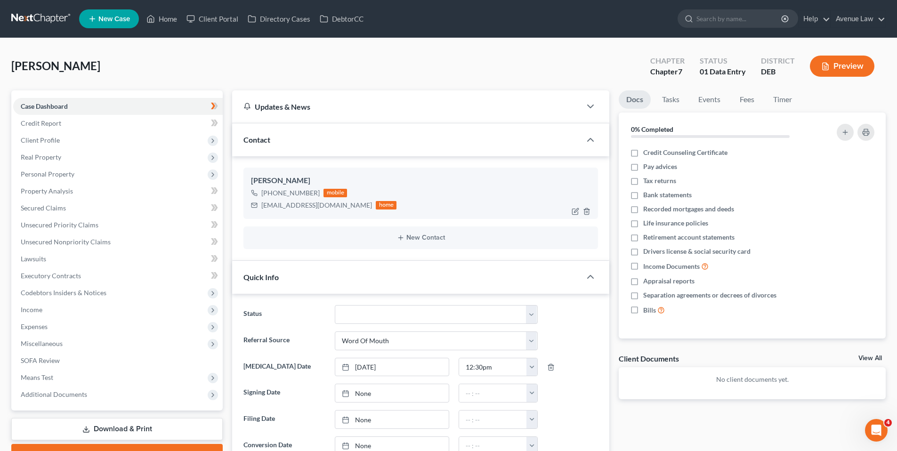
drag, startPoint x: 317, startPoint y: 192, endPoint x: 267, endPoint y: 198, distance: 50.7
click at [267, 198] on div "[PHONE_NUMBER] mobile" at bounding box center [324, 193] width 146 height 12
copy div "[PHONE_NUMBER]"
drag, startPoint x: 172, startPoint y: 19, endPoint x: 4, endPoint y: 75, distance: 177.1
click at [171, 19] on link "Home" at bounding box center [162, 18] width 40 height 17
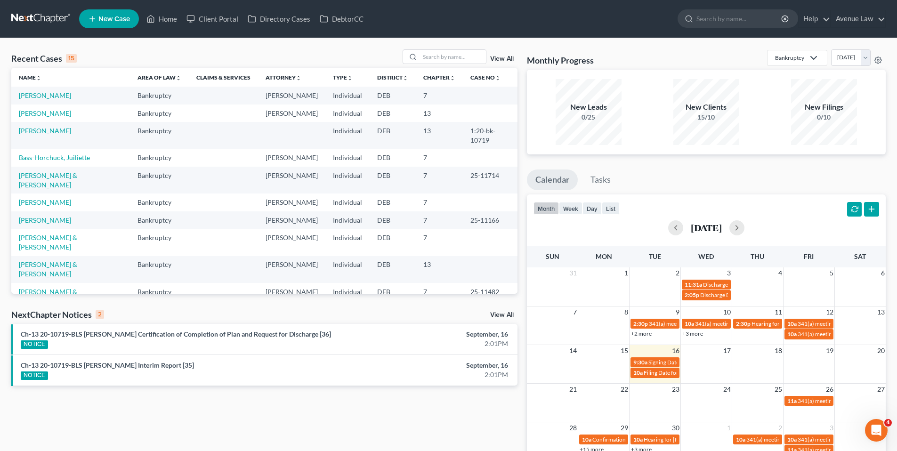
click at [514, 317] on div "View All" at bounding box center [503, 316] width 27 height 8
click at [507, 313] on link "View All" at bounding box center [502, 315] width 24 height 7
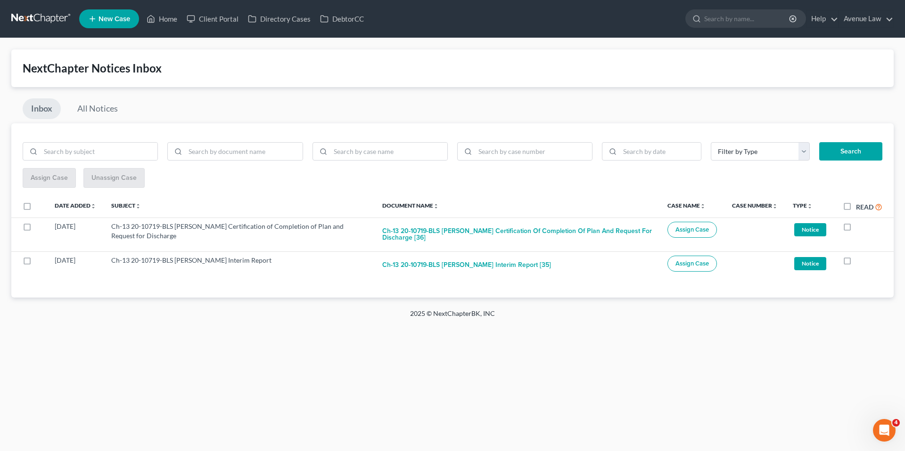
drag, startPoint x: 847, startPoint y: 207, endPoint x: 789, endPoint y: 178, distance: 64.9
click at [856, 207] on label "Read" at bounding box center [869, 207] width 26 height 11
click at [859, 207] on input "Read" at bounding box center [862, 205] width 6 height 6
checkbox input "true"
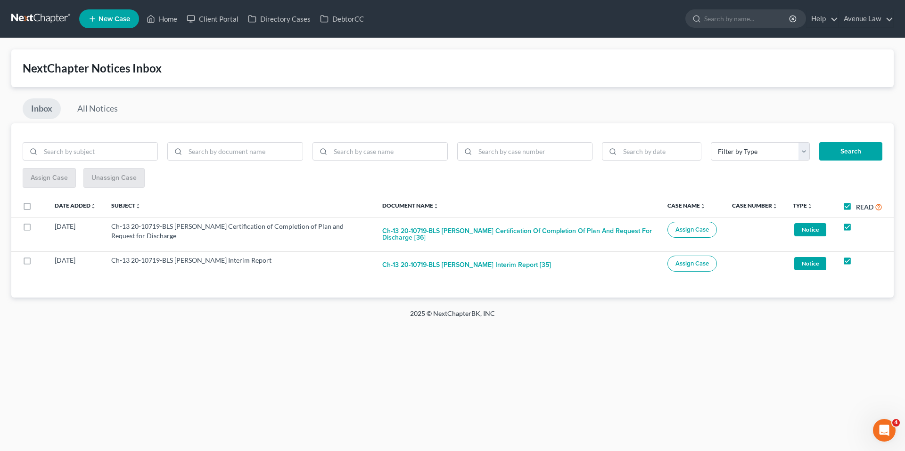
checkbox input "true"
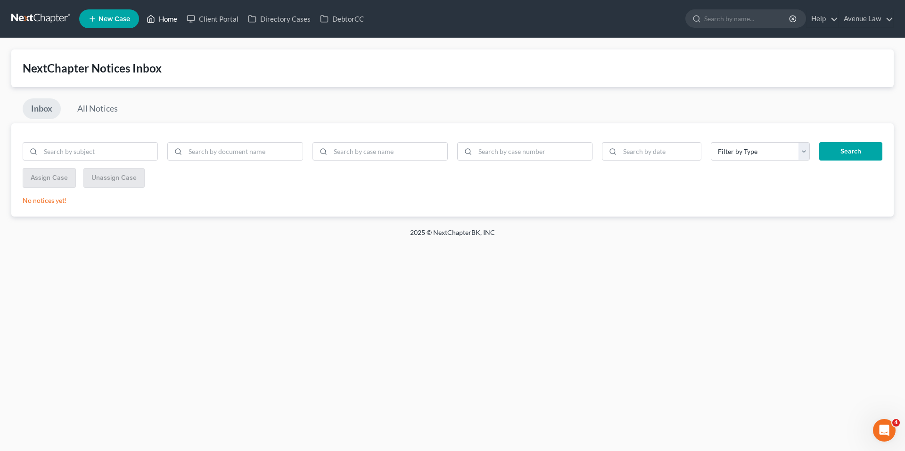
click at [165, 16] on link "Home" at bounding box center [162, 18] width 40 height 17
